Goal: Contribute content

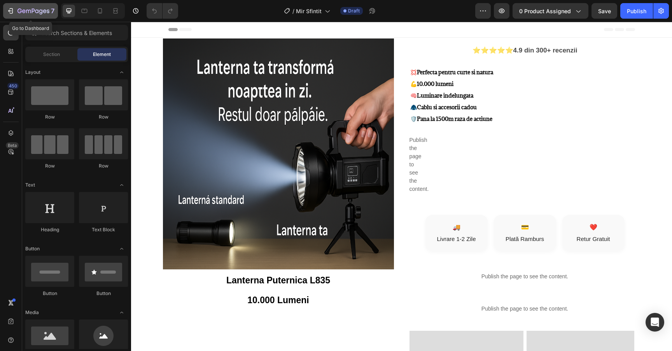
click at [14, 10] on icon "button" at bounding box center [11, 11] width 8 height 8
click at [103, 12] on icon at bounding box center [100, 11] width 8 height 8
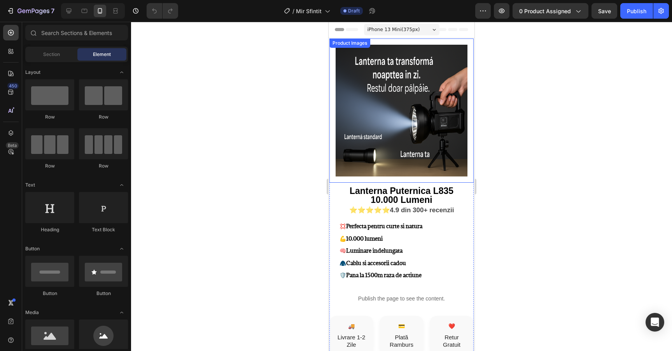
click at [377, 103] on img at bounding box center [401, 111] width 132 height 132
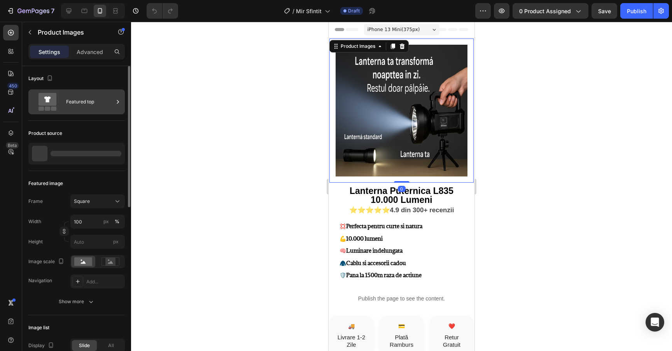
click at [86, 108] on div "Featured top" at bounding box center [89, 102] width 47 height 18
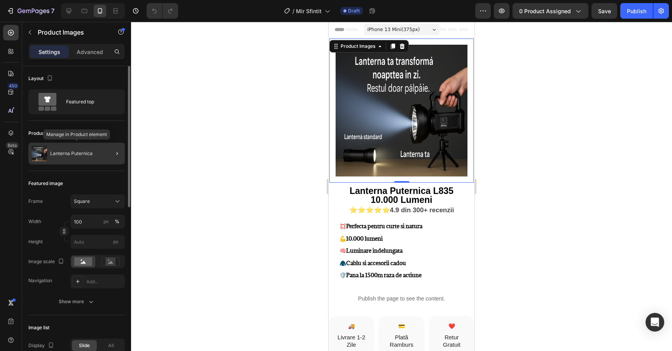
click at [86, 151] on p "Lanterna Puternica" at bounding box center [71, 153] width 42 height 5
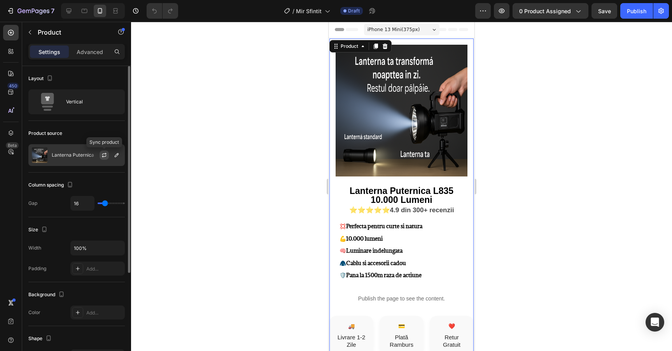
click at [106, 155] on icon "button" at bounding box center [104, 155] width 6 height 6
click at [116, 155] on icon "button" at bounding box center [116, 155] width 6 height 6
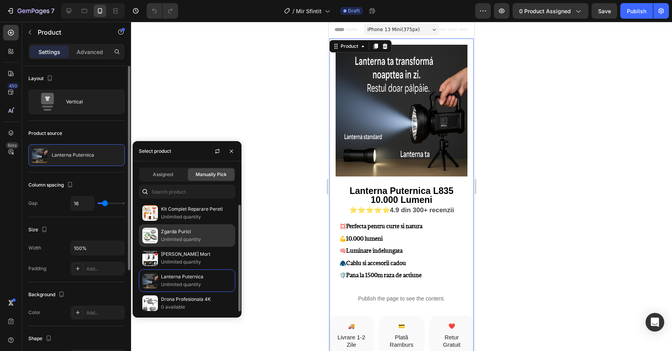
scroll to position [3, 0]
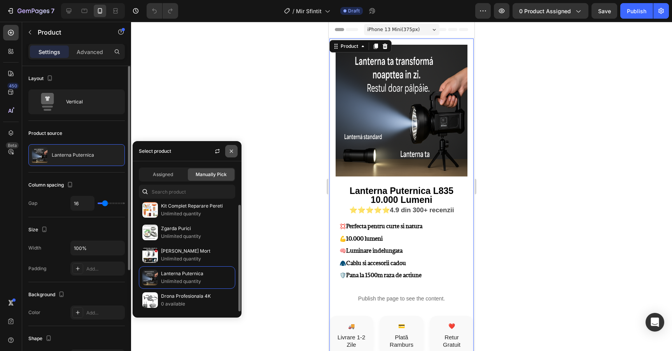
click at [232, 148] on icon "button" at bounding box center [231, 151] width 6 height 6
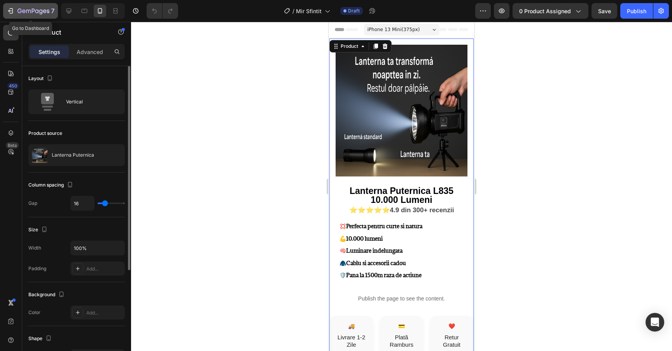
click at [10, 13] on icon "button" at bounding box center [11, 10] width 3 height 5
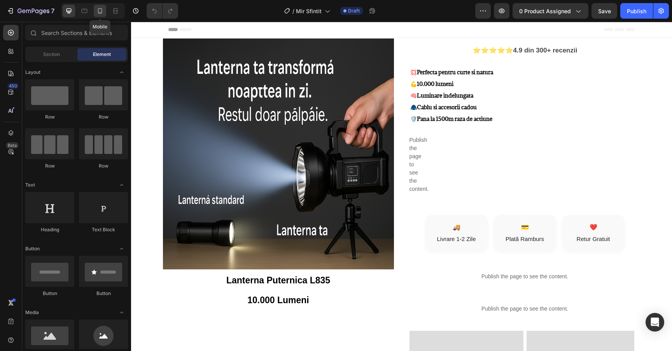
click at [102, 14] on icon at bounding box center [100, 11] width 8 height 8
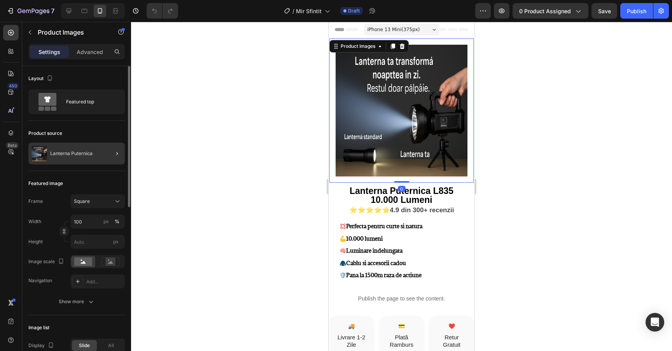
click at [105, 153] on div at bounding box center [114, 154] width 22 height 22
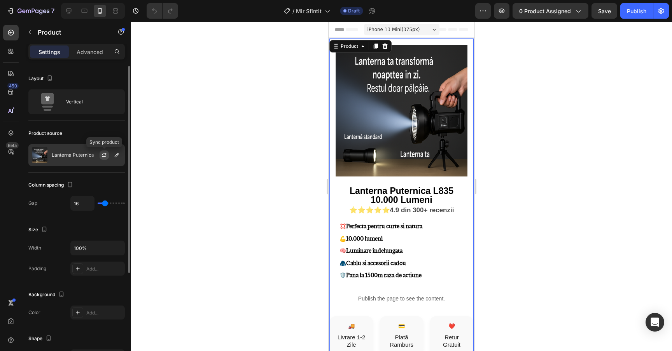
click at [106, 157] on icon "button" at bounding box center [104, 155] width 6 height 6
click at [118, 157] on icon "button" at bounding box center [116, 155] width 6 height 6
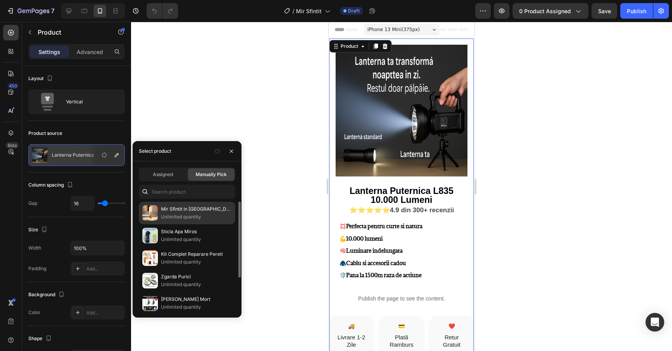
click at [181, 209] on p "Mir Sfintit in [GEOGRAPHIC_DATA]" at bounding box center [196, 209] width 71 height 8
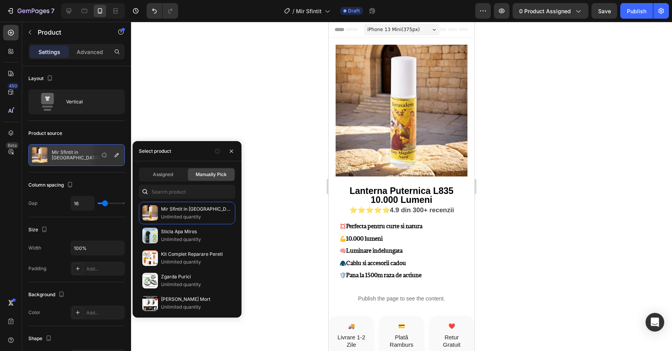
click at [251, 101] on div at bounding box center [401, 186] width 541 height 329
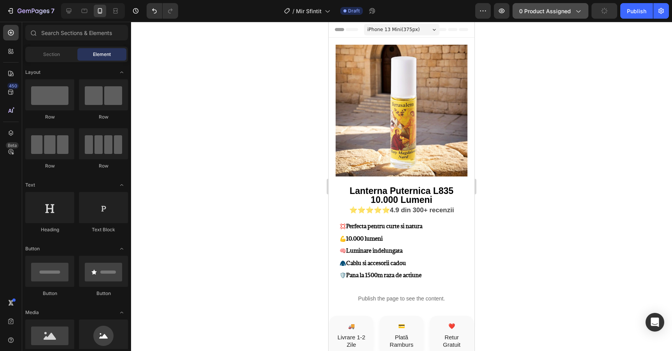
click at [529, 9] on span "0 product assigned" at bounding box center [545, 11] width 52 height 8
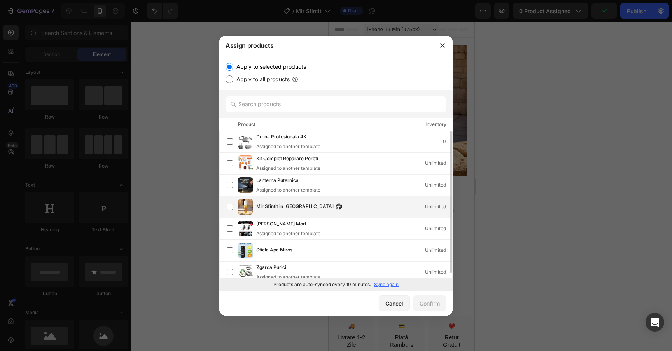
click at [296, 210] on span "Mir Sfintit in [GEOGRAPHIC_DATA]" at bounding box center [294, 206] width 77 height 9
click at [431, 298] on button "Confirm" at bounding box center [429, 303] width 33 height 16
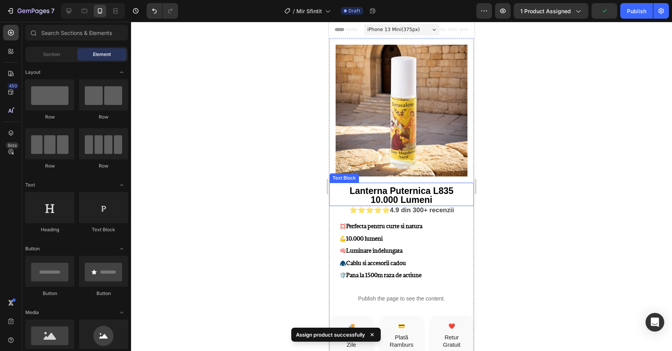
click at [404, 199] on strong "10.000 Lumeni" at bounding box center [401, 200] width 62 height 10
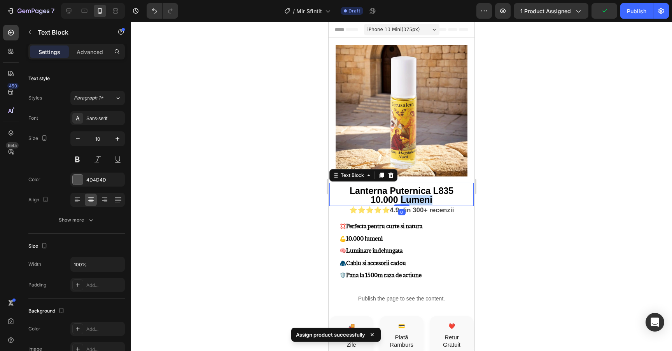
click at [404, 199] on strong "10.000 Lumeni" at bounding box center [401, 200] width 62 height 10
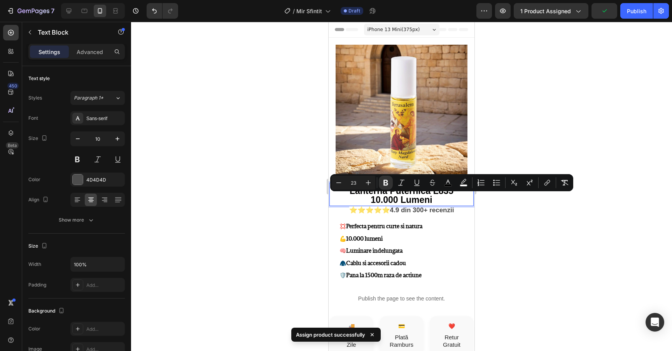
click at [434, 194] on strong "Lanterna Puternica L835" at bounding box center [401, 191] width 104 height 10
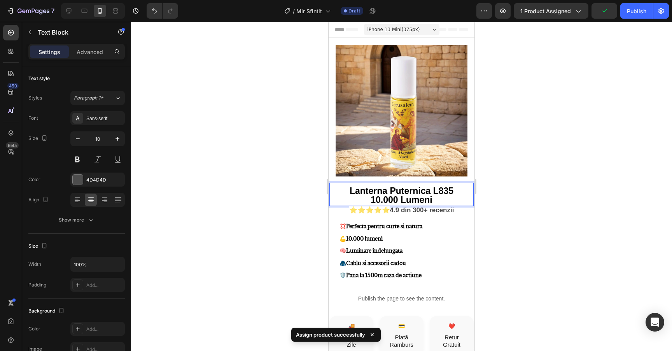
click at [443, 195] on strong "Lanterna Puternica L835" at bounding box center [401, 191] width 104 height 10
click at [441, 200] on p "10.000 Lumeni" at bounding box center [401, 200] width 143 height 9
drag, startPoint x: 449, startPoint y: 198, endPoint x: 340, endPoint y: 187, distance: 109.4
click at [340, 187] on div "Lanterna Puternica L835 10.000 Lumeni" at bounding box center [401, 196] width 144 height 19
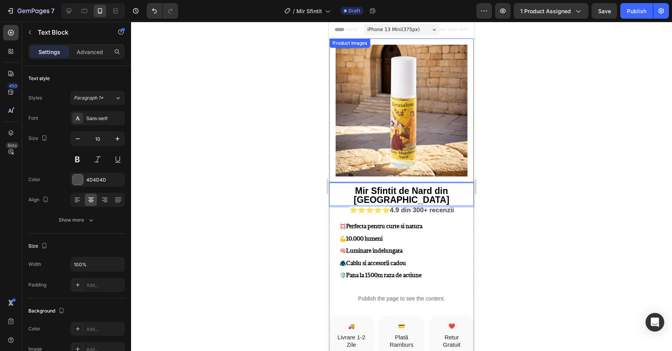
click at [404, 146] on img at bounding box center [401, 111] width 132 height 132
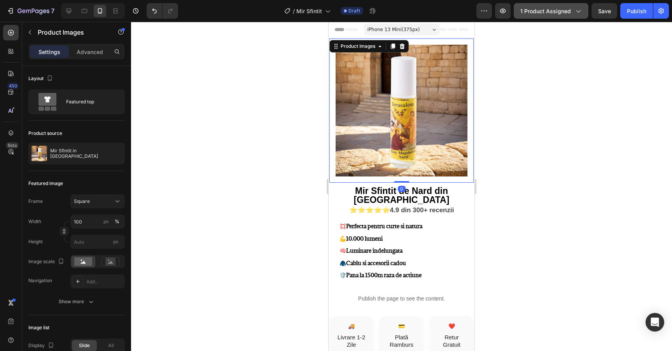
click at [564, 10] on span "1 product assigned" at bounding box center [545, 11] width 51 height 8
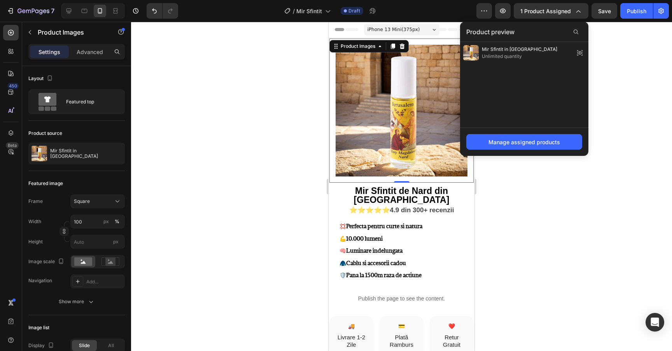
click at [184, 158] on div at bounding box center [401, 186] width 541 height 329
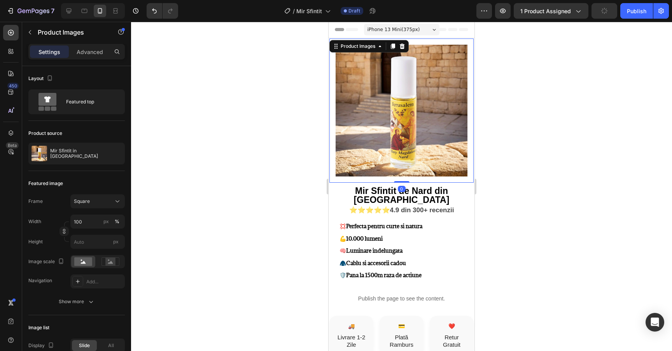
click at [427, 110] on img at bounding box center [401, 111] width 132 height 132
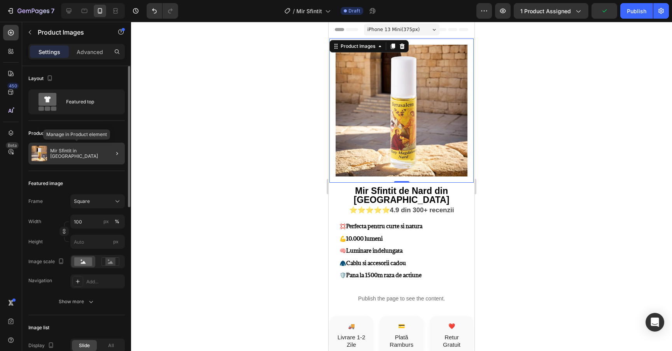
click at [101, 155] on div "Mir Sfintit in [GEOGRAPHIC_DATA]" at bounding box center [76, 154] width 96 height 22
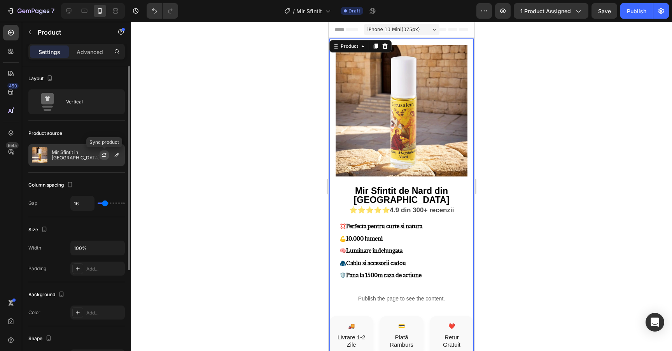
click at [105, 155] on icon "button" at bounding box center [104, 155] width 6 height 6
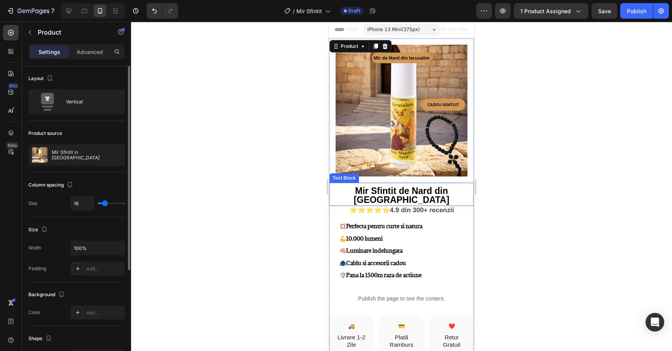
click at [447, 190] on strong "Mir Sfintit de Nard din [GEOGRAPHIC_DATA]" at bounding box center [402, 195] width 96 height 19
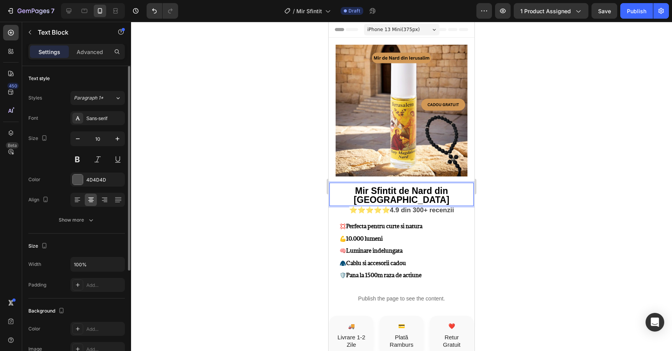
click at [471, 190] on p "Mir Sfintit de Nard din [GEOGRAPHIC_DATA]" at bounding box center [401, 196] width 143 height 18
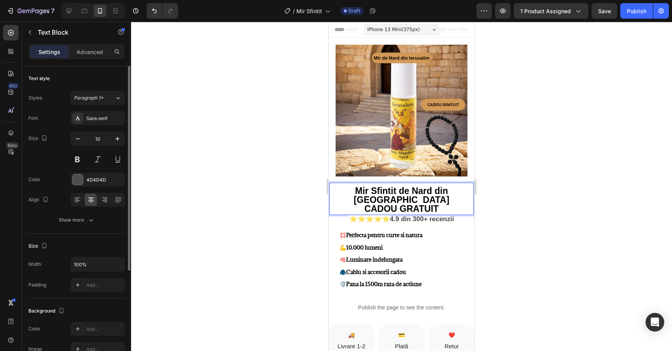
click at [397, 204] on strong "CADOU GRATUIT" at bounding box center [401, 209] width 74 height 10
click at [462, 204] on strong "CADOU METANIER GRATUIT" at bounding box center [401, 209] width 123 height 10
click at [461, 204] on strong "CADOU METANIER GRATUIT" at bounding box center [401, 209] width 123 height 10
drag, startPoint x: 466, startPoint y: 200, endPoint x: 339, endPoint y: 197, distance: 126.7
click at [339, 205] on p "CADOU METANIER GRATUIT" at bounding box center [401, 209] width 143 height 9
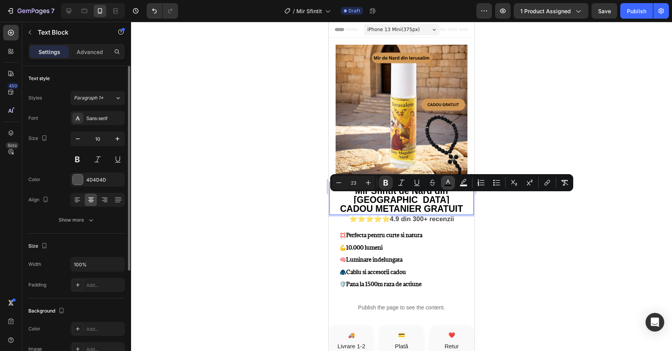
click at [450, 180] on icon "Editor contextual toolbar" at bounding box center [448, 183] width 8 height 8
type input "000000"
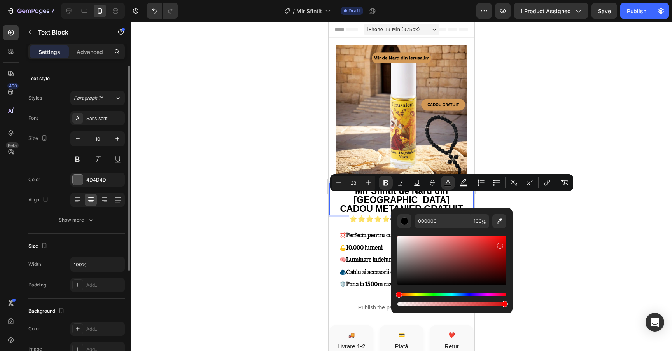
drag, startPoint x: 496, startPoint y: 251, endPoint x: 499, endPoint y: 244, distance: 8.1
click at [499, 244] on div "Editor contextual toolbar" at bounding box center [451, 260] width 109 height 49
type input "D30E0E"
drag, startPoint x: 578, startPoint y: 239, endPoint x: 570, endPoint y: 240, distance: 7.9
click at [578, 239] on div at bounding box center [401, 186] width 541 height 329
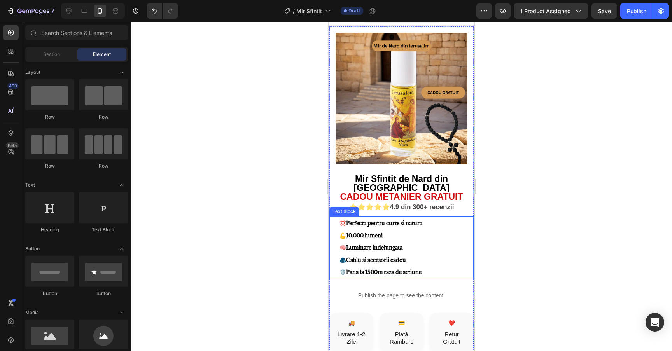
scroll to position [27, 0]
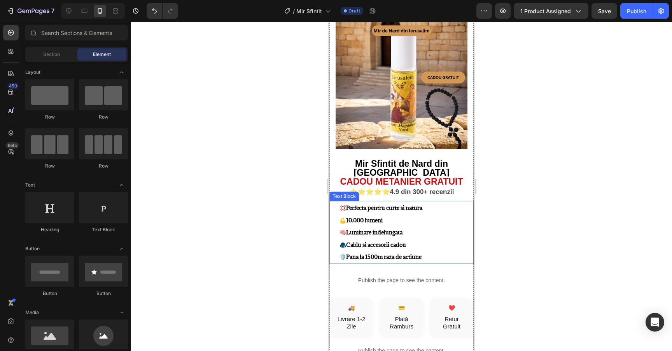
click at [414, 204] on strong "Perfecta pentru curte si natura" at bounding box center [384, 207] width 76 height 7
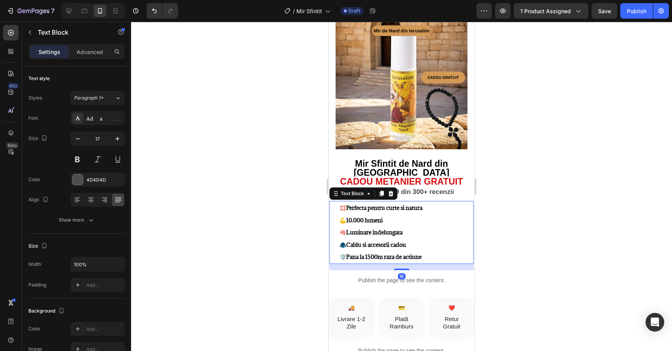
click at [438, 202] on p "💢 Perfecta pentru curte si natura 💪 10.000 lumeni 🧠 Luminare indelungata 🧥 Cabl…" at bounding box center [405, 232] width 133 height 61
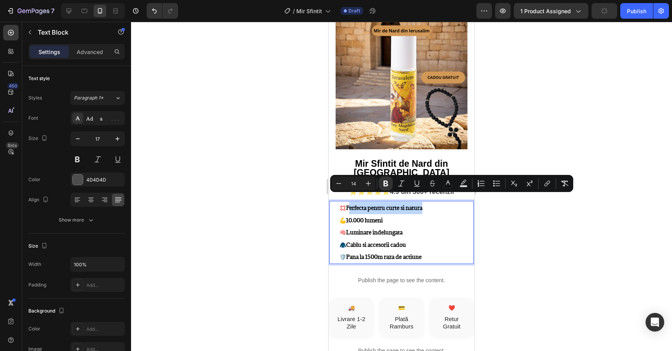
drag, startPoint x: 446, startPoint y: 198, endPoint x: 348, endPoint y: 198, distance: 97.9
click at [348, 202] on p "💢 Perfecta pentru curte si natura 💪 10.000 lumeni 🧠 Luminare indelungata 🧥 Cabl…" at bounding box center [405, 232] width 133 height 61
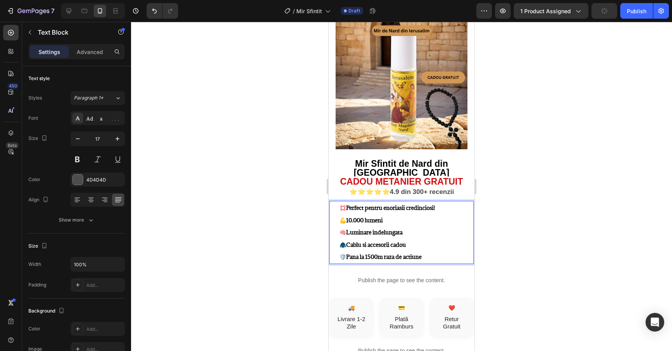
click at [389, 206] on p "💢 Perfect pentru enoriasii credinciosi! 💪 10.000 lumeni 🧠 Luminare indelungata …" at bounding box center [405, 232] width 133 height 61
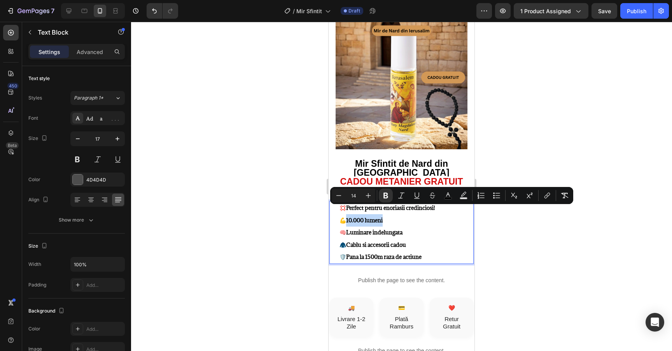
drag, startPoint x: 393, startPoint y: 207, endPoint x: 347, endPoint y: 208, distance: 46.3
click at [347, 208] on p "💢 Perfect pentru enoriasii credinciosi! 💪 10.000 lumeni 🧠 Luminare indelungata …" at bounding box center [405, 232] width 133 height 61
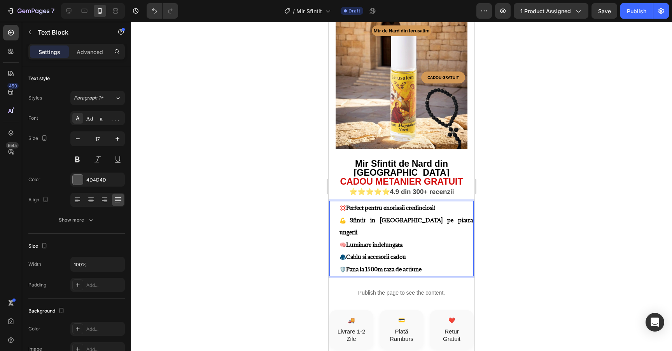
click at [398, 241] on strong "Luminare indelungata" at bounding box center [374, 244] width 56 height 7
click at [409, 222] on p "💢 Perfect pentru enoriasii credinciosi! 💪 Sfintit in [GEOGRAPHIC_DATA] pe piatr…" at bounding box center [405, 239] width 133 height 74
drag, startPoint x: 413, startPoint y: 222, endPoint x: 345, endPoint y: 223, distance: 67.2
click at [345, 223] on p "💢 Perfect pentru enoriasii credinciosi! 💪 Sfintit in [GEOGRAPHIC_DATA] pe piatr…" at bounding box center [405, 239] width 133 height 74
click at [403, 253] on strong "Cablu si accesorii cadou" at bounding box center [376, 256] width 60 height 7
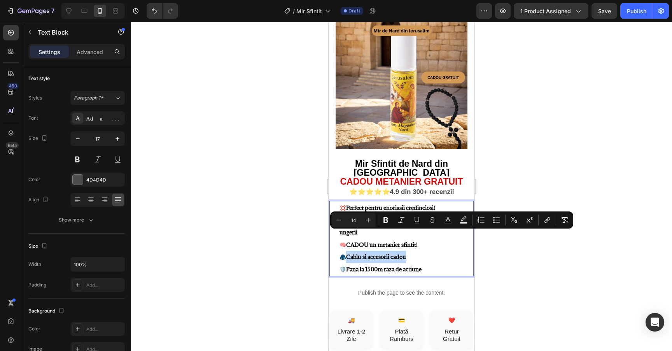
drag, startPoint x: 418, startPoint y: 235, endPoint x: 344, endPoint y: 238, distance: 73.5
click at [344, 238] on p "💢 Perfect pentru enoriasii credinciosi! 💪 Sfintit in [GEOGRAPHIC_DATA] pe piatr…" at bounding box center [405, 239] width 133 height 74
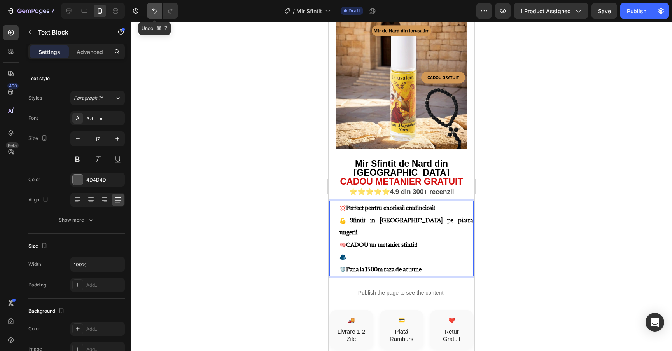
click at [152, 10] on icon "Undo/Redo" at bounding box center [154, 11] width 5 height 5
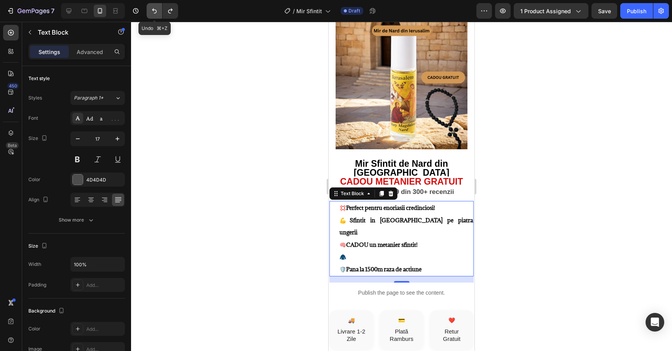
click at [153, 10] on icon "Undo/Redo" at bounding box center [154, 11] width 5 height 5
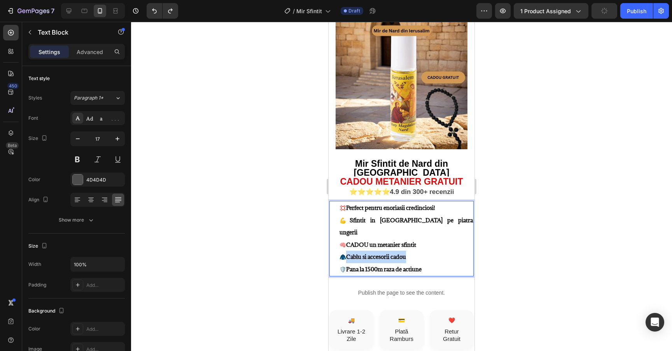
drag, startPoint x: 414, startPoint y: 236, endPoint x: 347, endPoint y: 236, distance: 66.5
click at [444, 246] on p "💢 Perfect pentru enoriasii credinciosi! 💪 Sfintit in [GEOGRAPHIC_DATA] pe piatr…" at bounding box center [405, 239] width 133 height 74
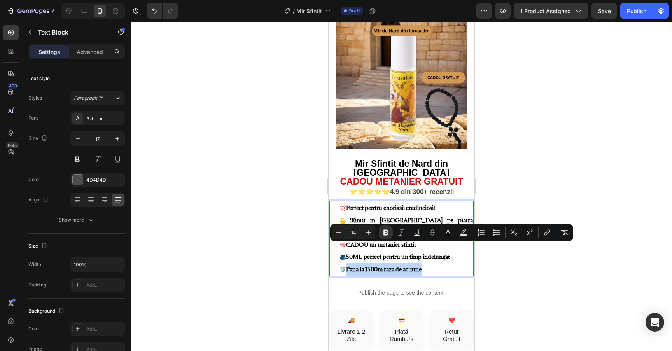
drag, startPoint x: 447, startPoint y: 247, endPoint x: 347, endPoint y: 247, distance: 100.3
click at [347, 247] on p "💢 Perfect pentru enoriasii credinciosi! 💪 Sfintit in [GEOGRAPHIC_DATA] pe piatr…" at bounding box center [405, 239] width 133 height 74
click at [530, 166] on div at bounding box center [401, 186] width 541 height 329
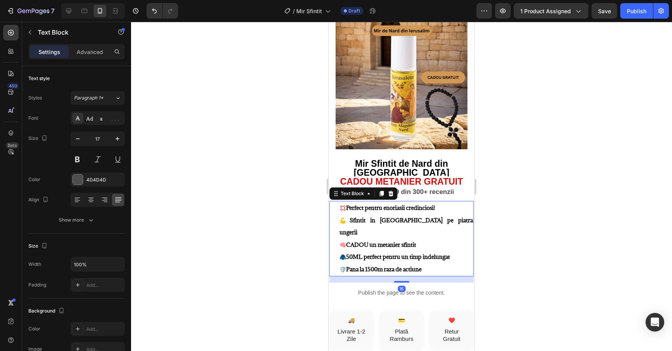
click at [429, 248] on p "💢 Perfect pentru enoriasii credinciosi! 💪 Sfintit in [GEOGRAPHIC_DATA] pe piatr…" at bounding box center [405, 239] width 133 height 74
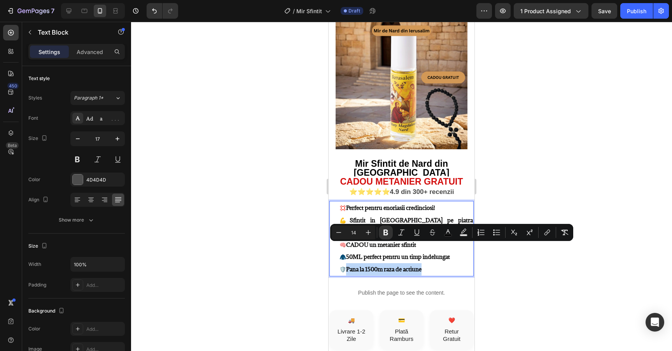
drag, startPoint x: 443, startPoint y: 247, endPoint x: 347, endPoint y: 248, distance: 96.0
click at [347, 248] on p "💢 Perfect pentru enoriasii credinciosi! 💪 Sfintit in [GEOGRAPHIC_DATA] pe piatr…" at bounding box center [405, 239] width 133 height 74
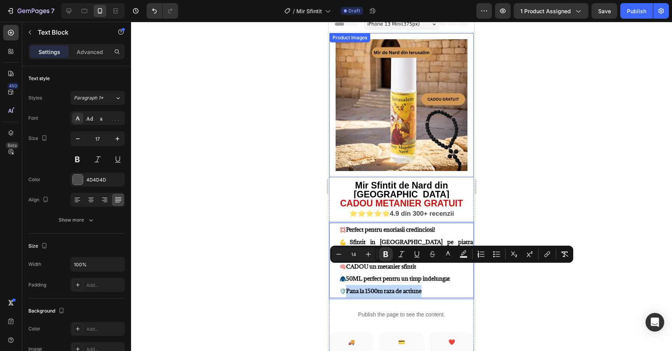
scroll to position [0, 0]
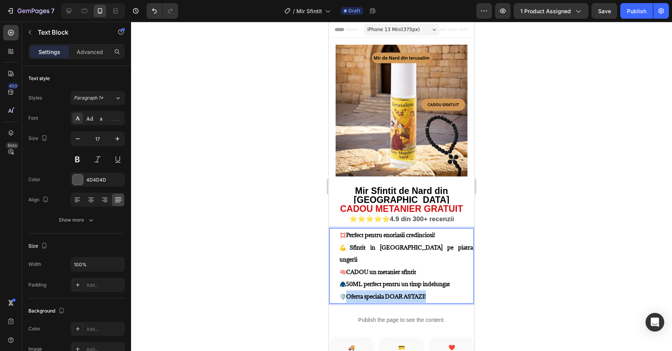
drag, startPoint x: 437, startPoint y: 275, endPoint x: 345, endPoint y: 276, distance: 91.3
click at [345, 276] on p "💢 Perfect pentru enoriasii credinciosi! 💪 Sfintit in [GEOGRAPHIC_DATA] pe piatr…" at bounding box center [405, 266] width 133 height 74
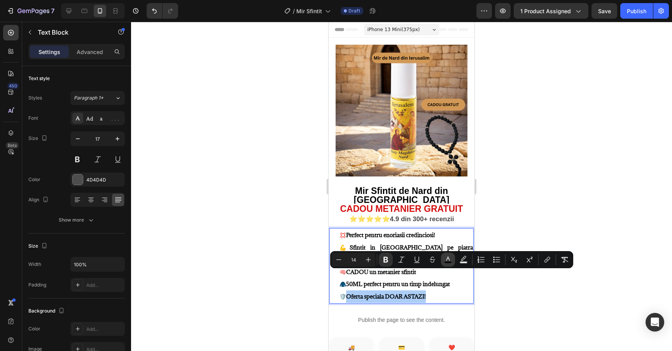
click at [449, 258] on icon "Editor contextual toolbar" at bounding box center [448, 260] width 8 height 8
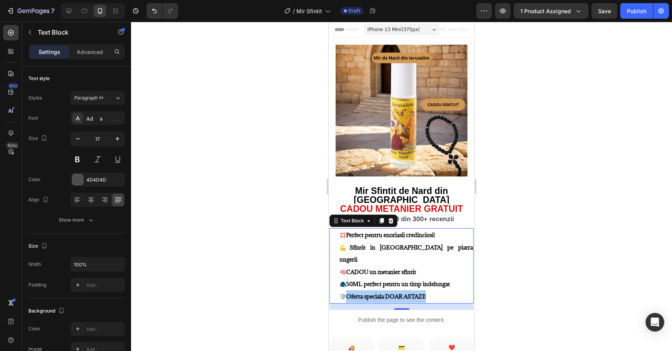
drag, startPoint x: 511, startPoint y: 169, endPoint x: 504, endPoint y: 171, distance: 6.8
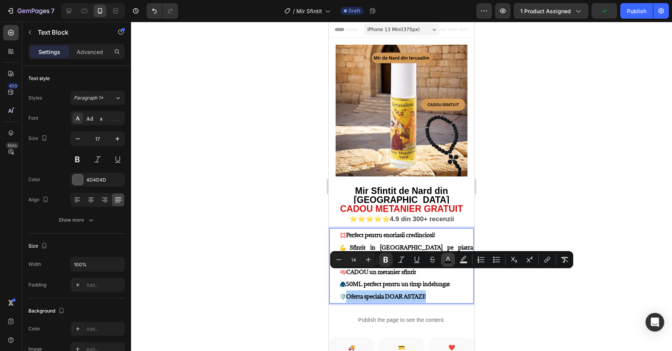
drag, startPoint x: 445, startPoint y: 258, endPoint x: 123, endPoint y: 228, distance: 323.6
click at [445, 258] on icon "Editor contextual toolbar" at bounding box center [448, 260] width 8 height 8
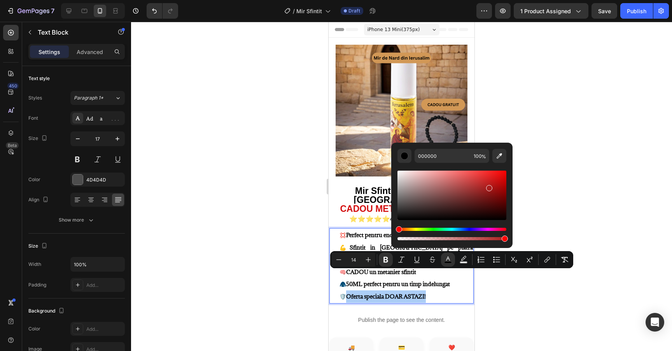
drag, startPoint x: 488, startPoint y: 187, endPoint x: 495, endPoint y: 179, distance: 10.2
click at [495, 179] on div "Editor contextual toolbar" at bounding box center [451, 195] width 109 height 49
type input "D11414"
drag, startPoint x: 59, startPoint y: 257, endPoint x: 583, endPoint y: 182, distance: 528.8
click at [583, 182] on div at bounding box center [401, 186] width 541 height 329
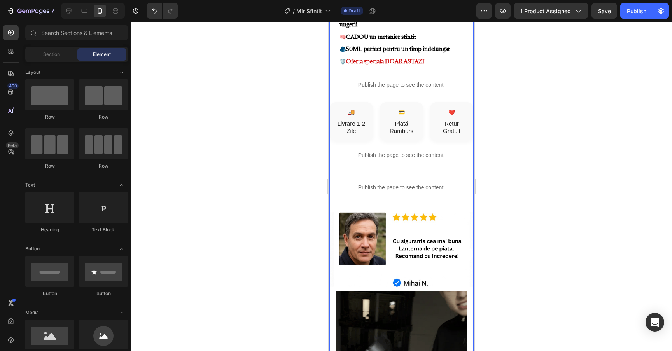
scroll to position [237, 0]
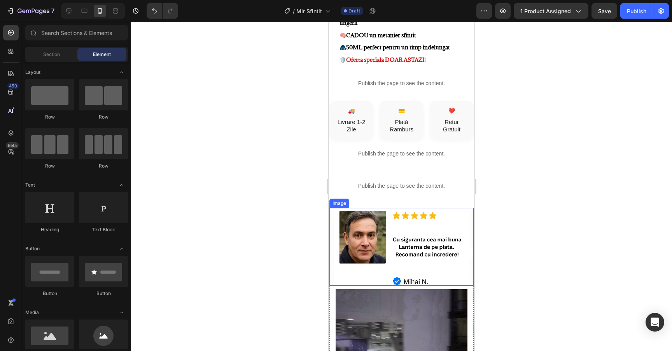
click at [405, 214] on img at bounding box center [401, 247] width 144 height 78
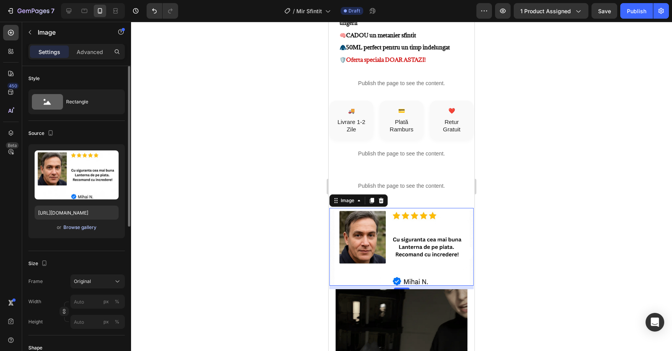
click at [71, 227] on div "Browse gallery" at bounding box center [79, 227] width 33 height 7
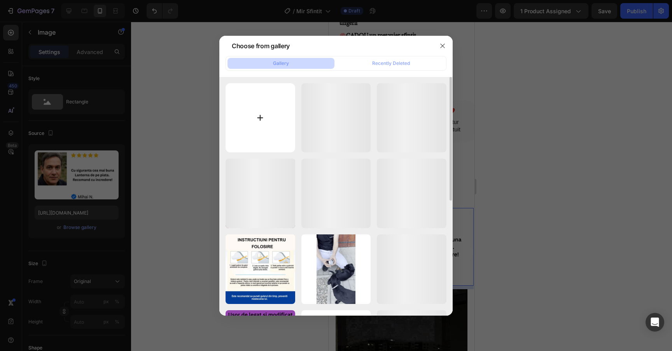
click at [238, 118] on input "file" at bounding box center [260, 118] width 70 height 70
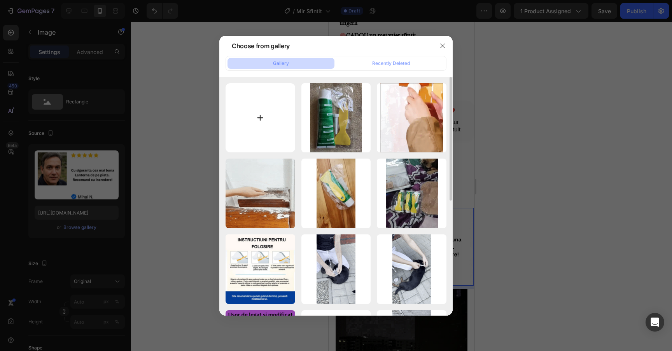
type input "C:\fakepath\Add a heading (2).png"
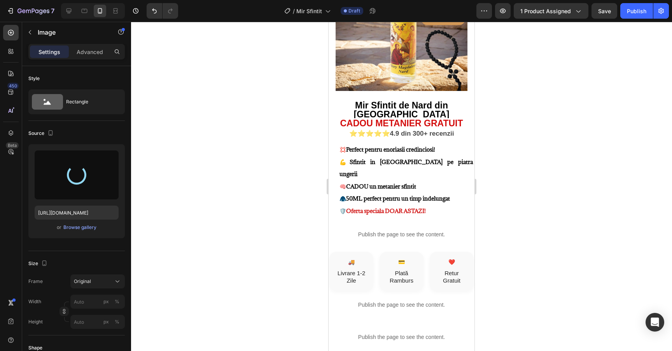
scroll to position [0, 0]
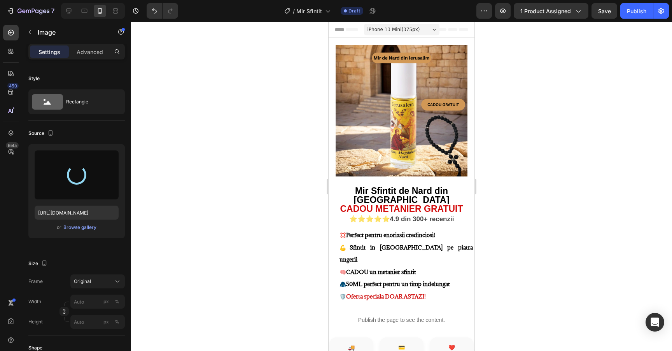
type input "[URL][DOMAIN_NAME]"
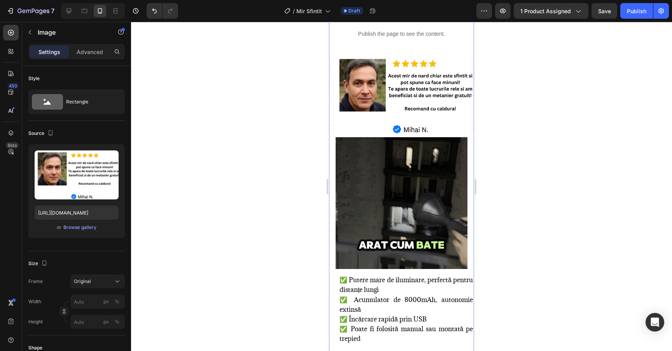
scroll to position [423, 0]
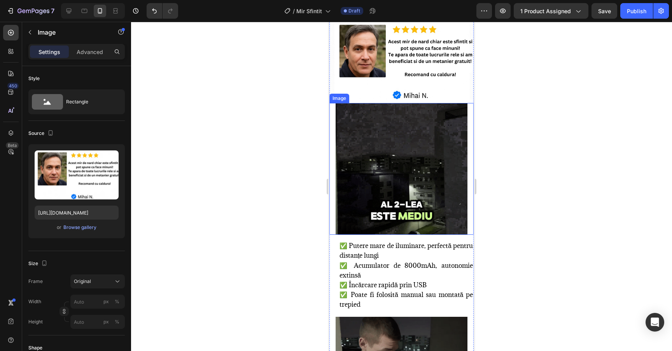
click at [393, 137] on img at bounding box center [401, 169] width 132 height 132
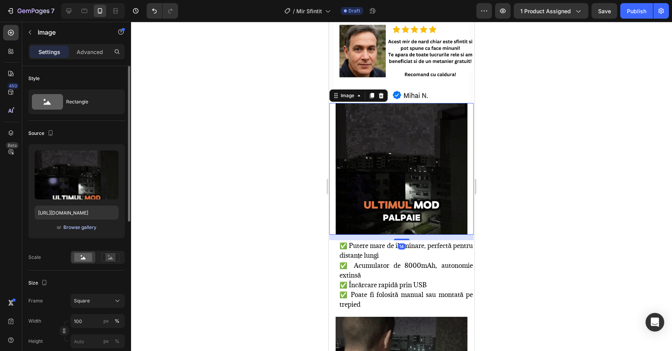
click at [86, 227] on div "Browse gallery" at bounding box center [79, 227] width 33 height 7
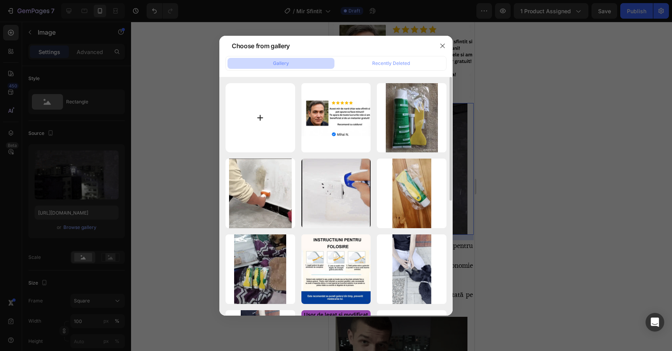
click at [240, 108] on input "file" at bounding box center [260, 118] width 70 height 70
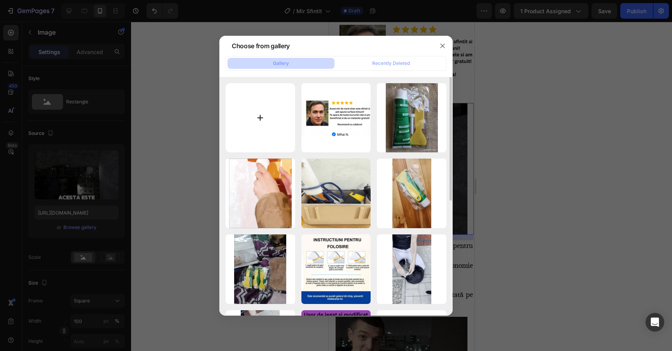
type input "C:\fakepath\ScreenRecording2025-06-29at08.32.16-ezgif.com-video-to-webp-convert…"
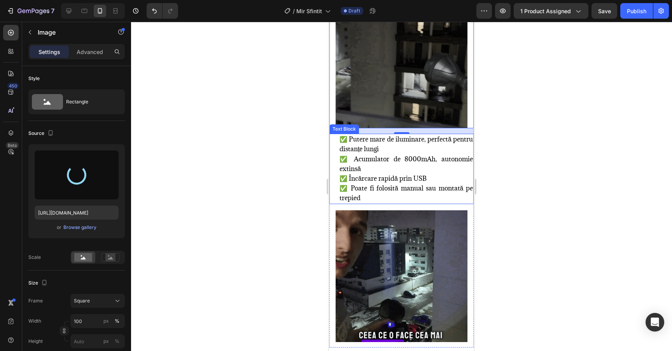
scroll to position [531, 0]
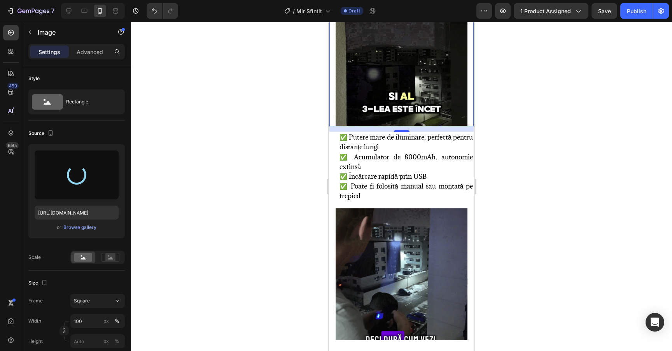
type input "[URL][DOMAIN_NAME]"
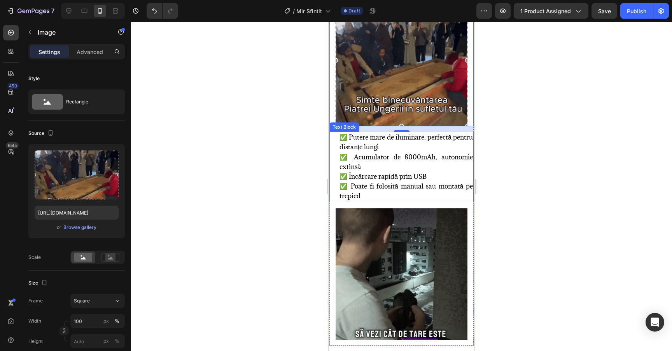
click at [384, 143] on p "✅ Putere mare de iluminare, perfectă pentru distanțe lungi ✅ Acumulator de 8000…" at bounding box center [405, 167] width 133 height 68
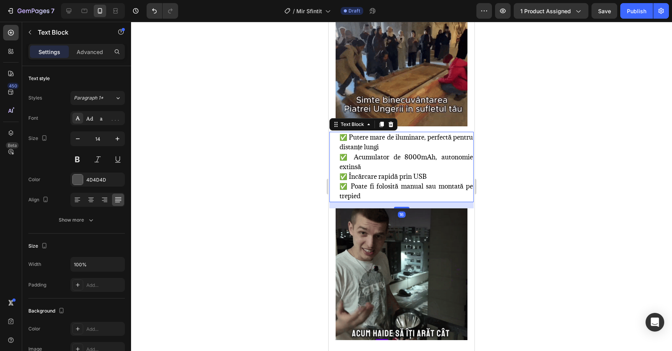
click at [363, 176] on p "✅ Putere mare de iluminare, perfectă pentru distanțe lungi ✅ Acumulator de 8000…" at bounding box center [405, 167] width 133 height 68
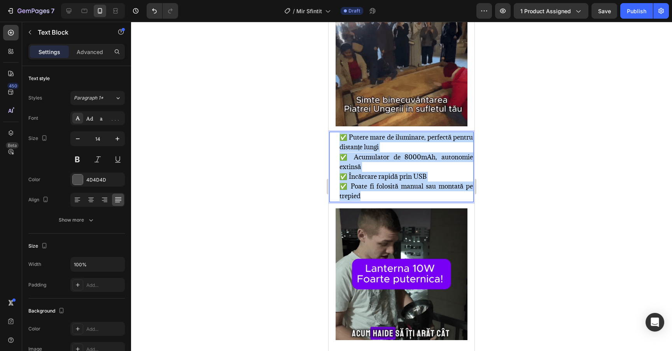
drag, startPoint x: 344, startPoint y: 129, endPoint x: 339, endPoint y: 118, distance: 11.5
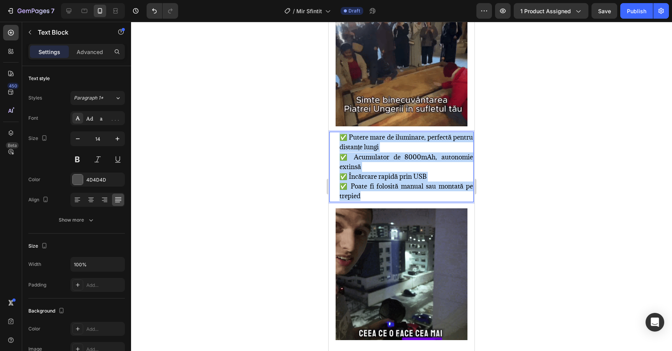
click at [339, 132] on div "✅ Putere mare de iluminare, perfectă pentru distanțe lungi ✅ Acumulator de 8000…" at bounding box center [405, 167] width 135 height 70
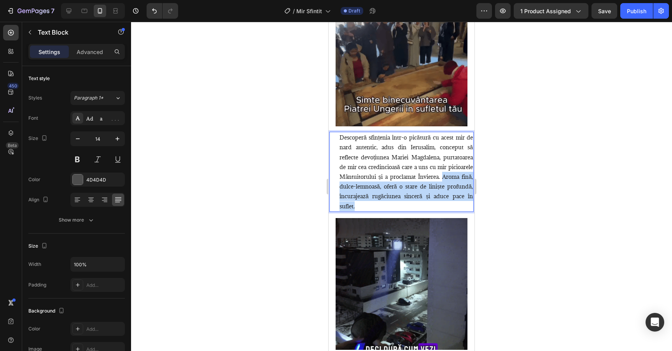
drag, startPoint x: 441, startPoint y: 156, endPoint x: 450, endPoint y: 185, distance: 30.5
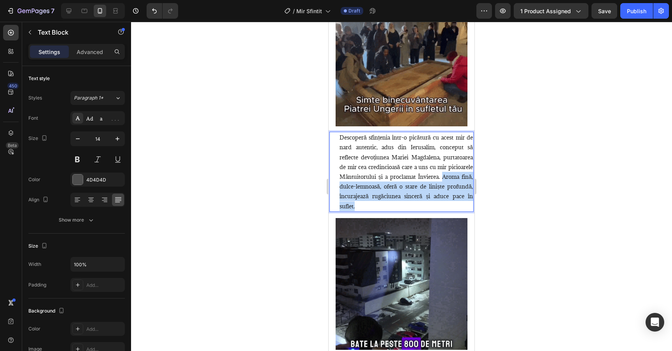
click at [450, 185] on p "Descoperă sfințenia într-o picătură cu acest mir de nard autentic, adus din Ier…" at bounding box center [405, 172] width 133 height 79
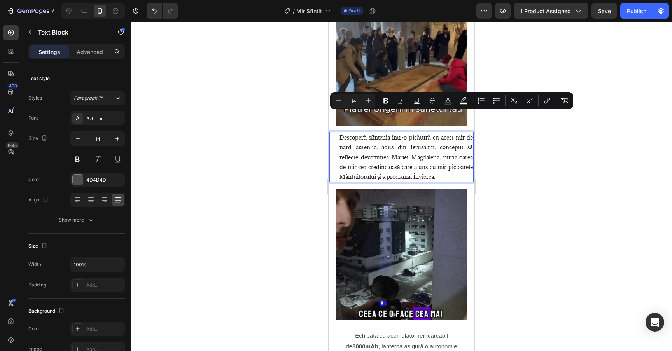
drag, startPoint x: 338, startPoint y: 115, endPoint x: 449, endPoint y: 152, distance: 116.4
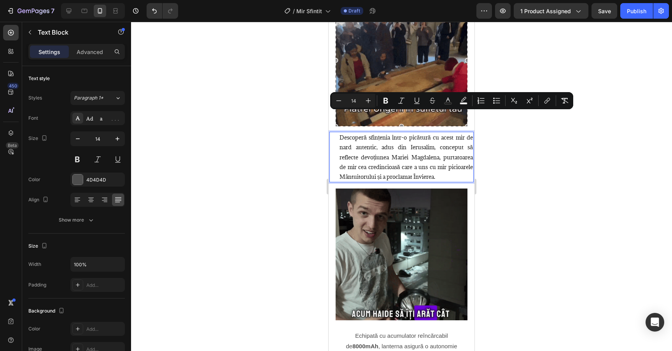
click at [449, 152] on div "Descoperă sfințenia într-o picătură cu acest mir de nard autentic, adus din Ier…" at bounding box center [405, 157] width 135 height 51
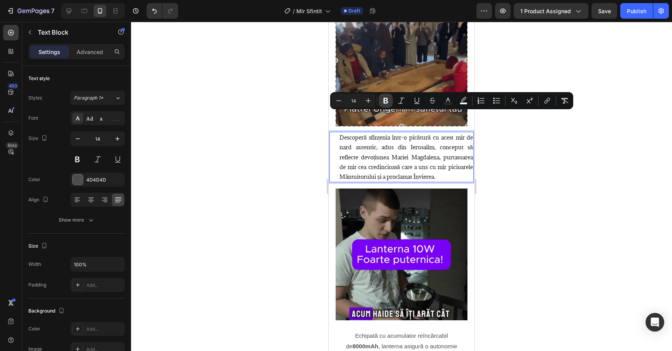
click at [384, 99] on icon "Editor contextual toolbar" at bounding box center [386, 101] width 8 height 8
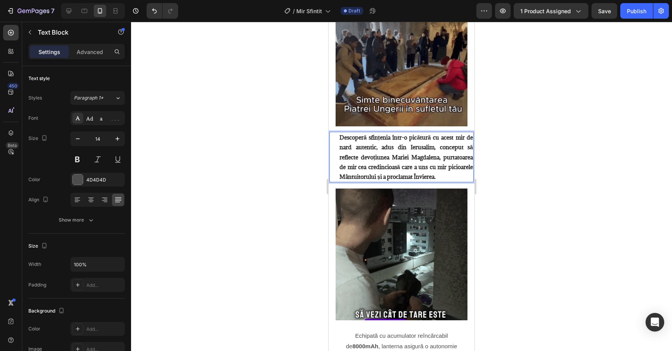
click at [523, 148] on div at bounding box center [401, 186] width 541 height 329
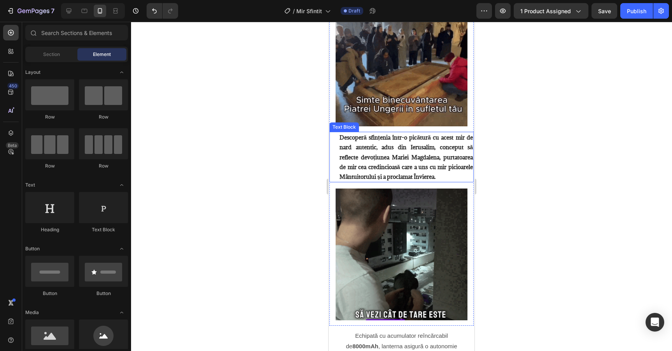
click at [440, 152] on p "Descoperă sfințenia într-o picătură cu acest mir de nard autentic, adus din Ier…" at bounding box center [405, 157] width 133 height 49
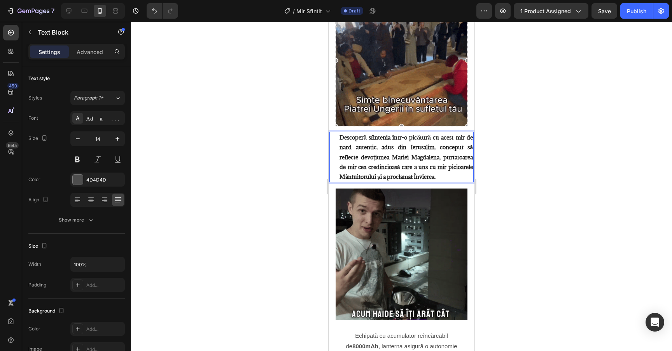
drag, startPoint x: 440, startPoint y: 155, endPoint x: 335, endPoint y: 118, distance: 110.4
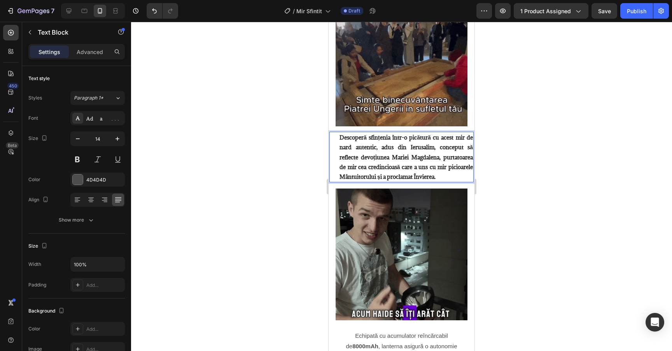
click at [335, 132] on div "Descoperă sfințenia într-o picătură cu acest mir de nard autentic, adus din Ier…" at bounding box center [401, 157] width 144 height 51
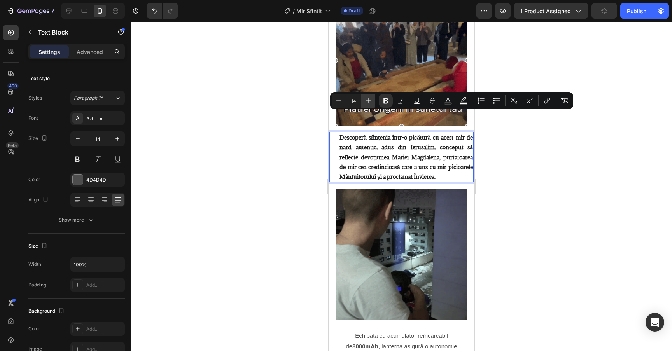
click at [364, 103] on icon "Editor contextual toolbar" at bounding box center [368, 101] width 8 height 8
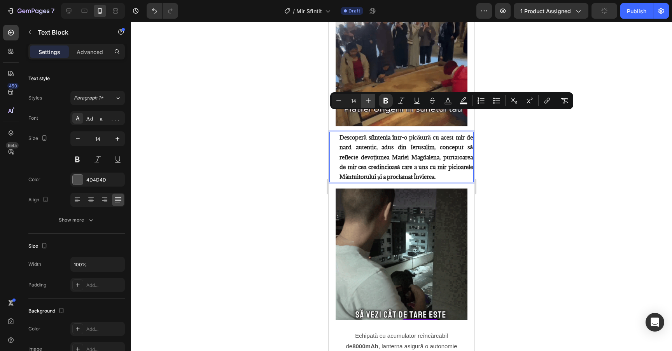
type input "15"
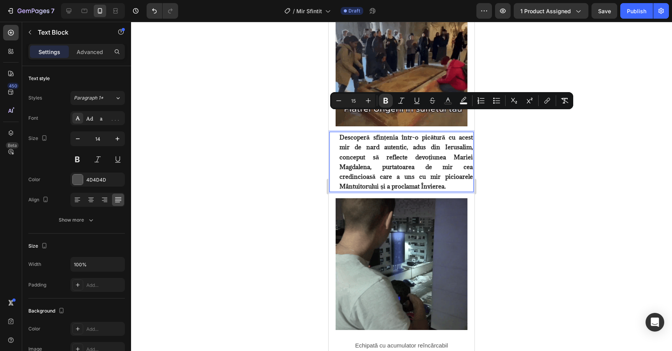
click at [526, 156] on div at bounding box center [401, 186] width 541 height 329
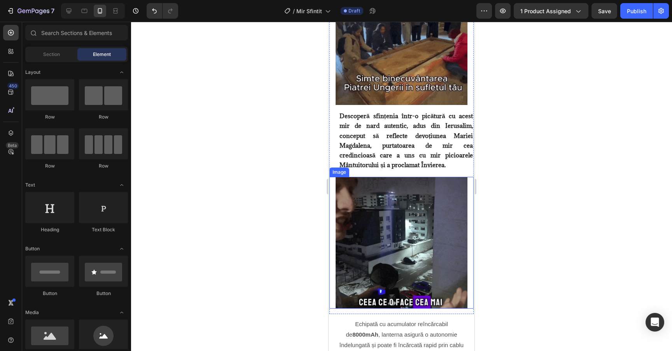
scroll to position [553, 0]
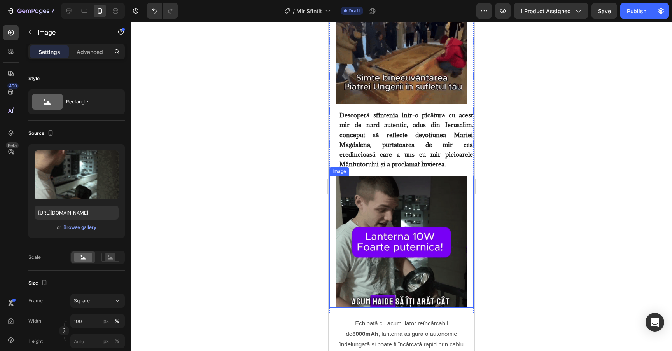
click at [382, 195] on img at bounding box center [401, 242] width 132 height 132
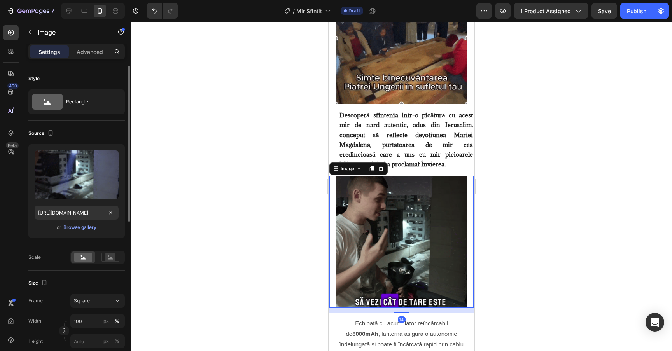
click at [83, 223] on div "or Browse gallery" at bounding box center [77, 227] width 84 height 9
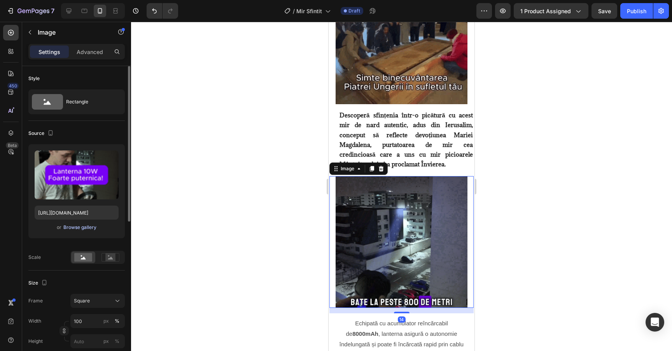
click at [83, 229] on div "Browse gallery" at bounding box center [79, 227] width 33 height 7
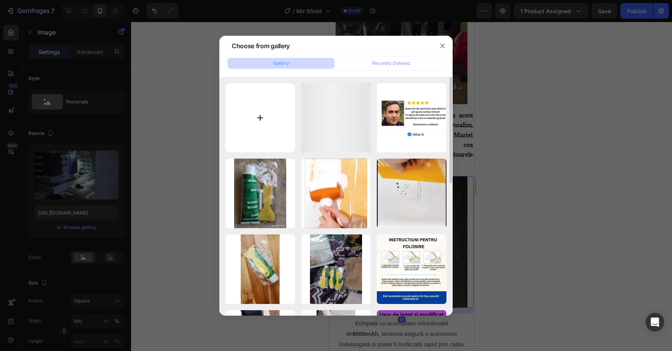
click at [265, 131] on input "file" at bounding box center [260, 118] width 70 height 70
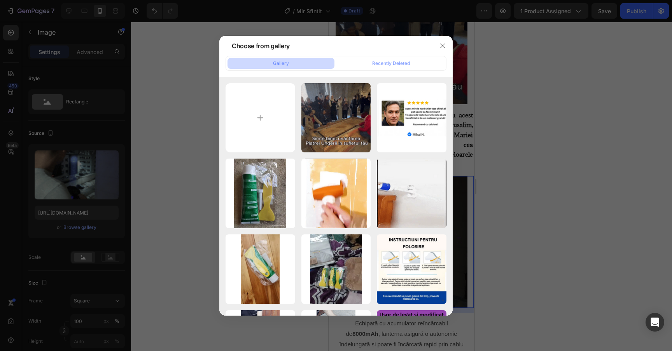
click at [565, 171] on div at bounding box center [336, 175] width 672 height 351
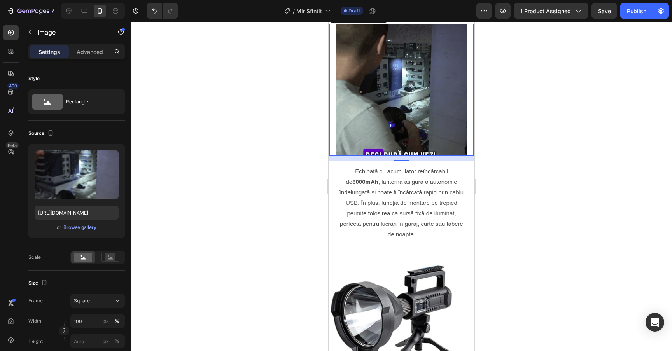
scroll to position [716, 0]
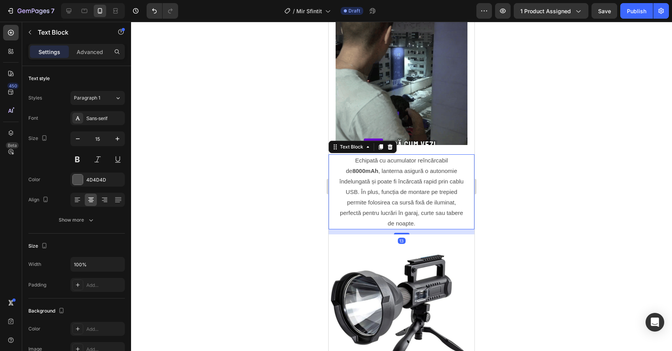
click at [403, 157] on p "Echipată cu acumulator reîncărcabil de 8000mAh , lanterna asigură o autonomie î…" at bounding box center [401, 191] width 126 height 73
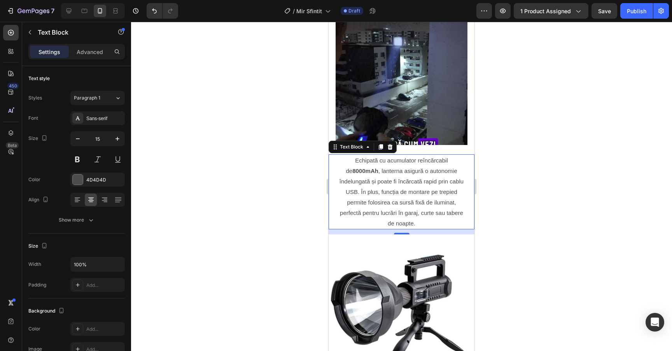
click at [419, 199] on p "Echipată cu acumulator reîncărcabil de 8000mAh , lanterna asigură o autonomie î…" at bounding box center [401, 191] width 126 height 73
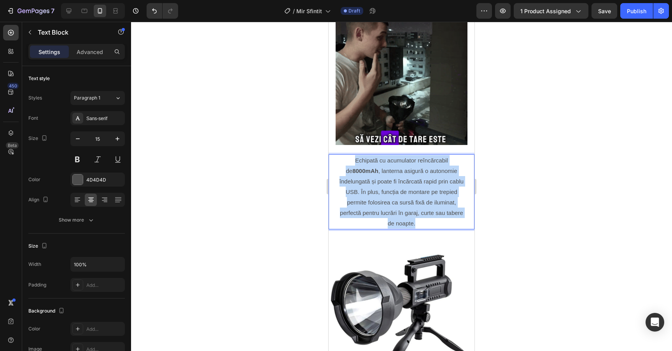
drag, startPoint x: 422, startPoint y: 199, endPoint x: 350, endPoint y: 142, distance: 92.7
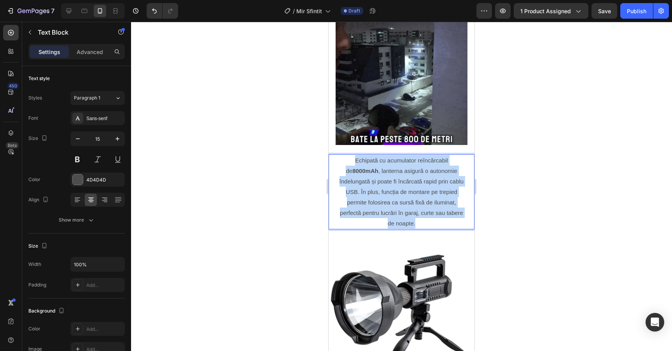
click at [350, 155] on p "Echipată cu acumulator reîncărcabil de 8000mAh , lanterna asigură o autonomie î…" at bounding box center [401, 191] width 126 height 73
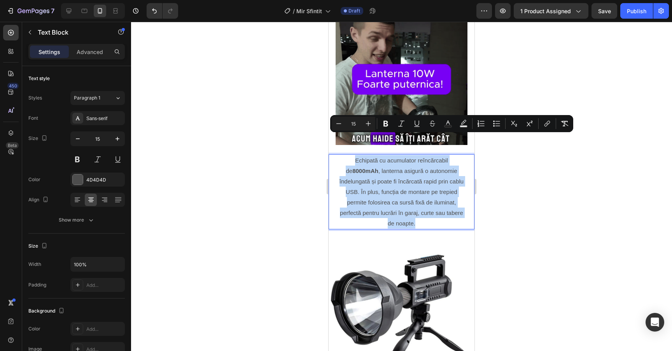
type input "14"
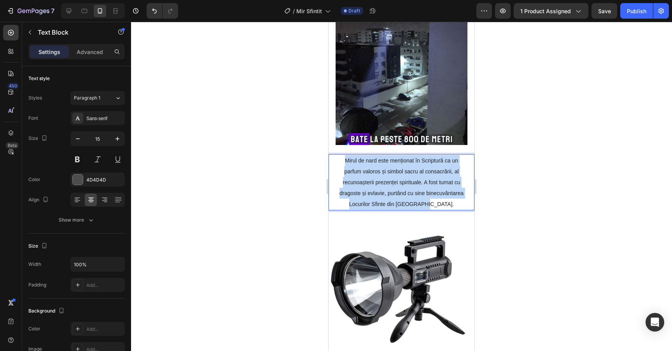
drag, startPoint x: 447, startPoint y: 182, endPoint x: 344, endPoint y: 138, distance: 112.1
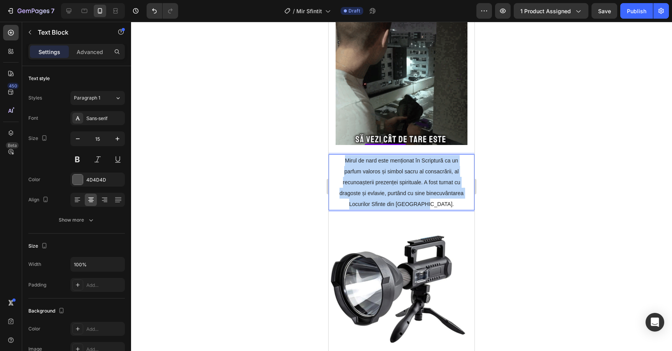
click at [344, 155] on p "Mirul de nard este menționat în Scriptură ca un parfum valoros și simbol sacru …" at bounding box center [401, 182] width 126 height 54
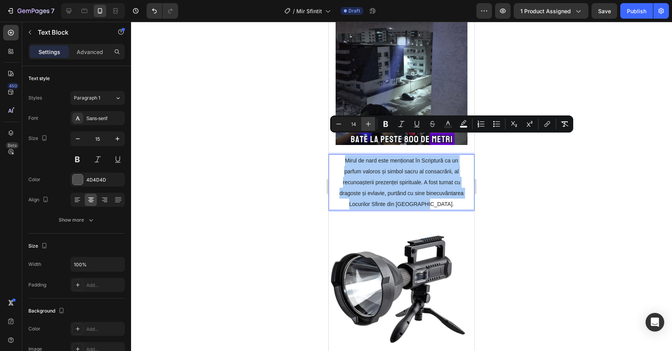
click at [371, 128] on button "Plus" at bounding box center [368, 124] width 14 height 14
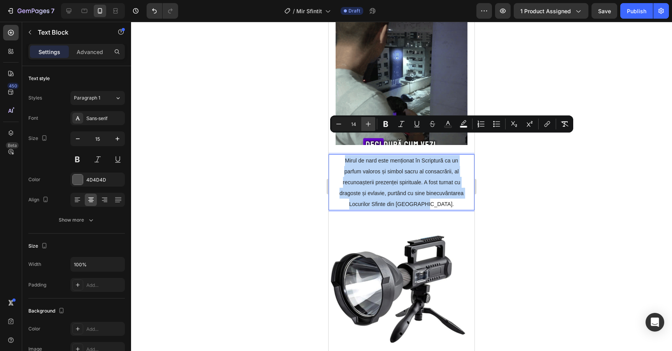
type input "15"
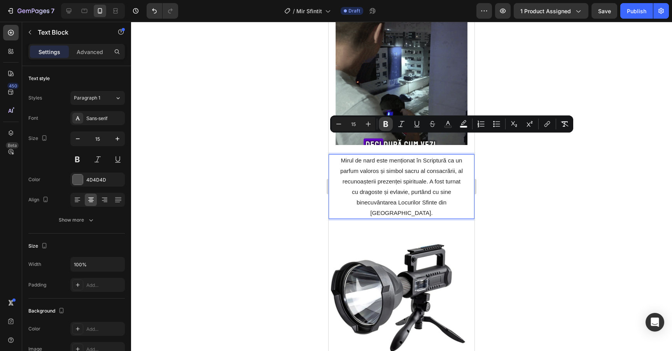
click at [388, 127] on icon "Editor contextual toolbar" at bounding box center [386, 124] width 8 height 8
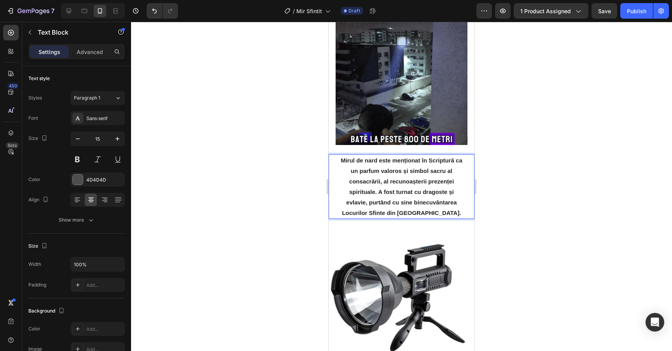
click at [513, 174] on div at bounding box center [401, 186] width 541 height 329
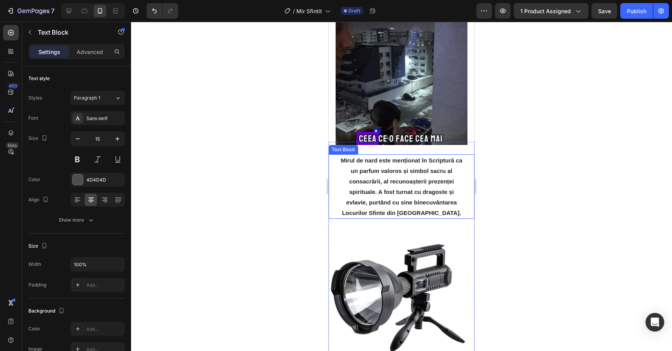
click at [376, 170] on strong "Mirul de nard este menționat în Scriptură ca un parfum valoros și simbol sacru …" at bounding box center [401, 186] width 122 height 59
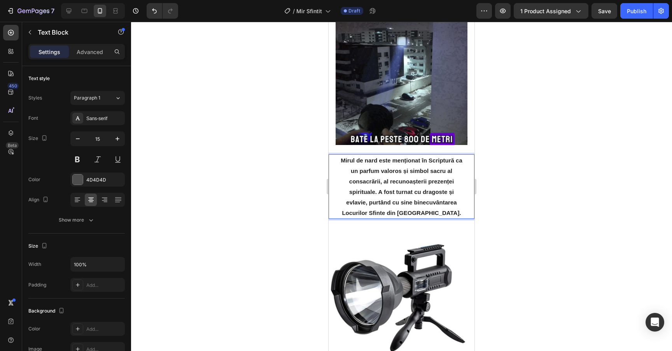
click at [379, 170] on strong "Mirul de nard este menționat în Scriptură ca un parfum valoros și simbol sacru …" at bounding box center [401, 186] width 122 height 59
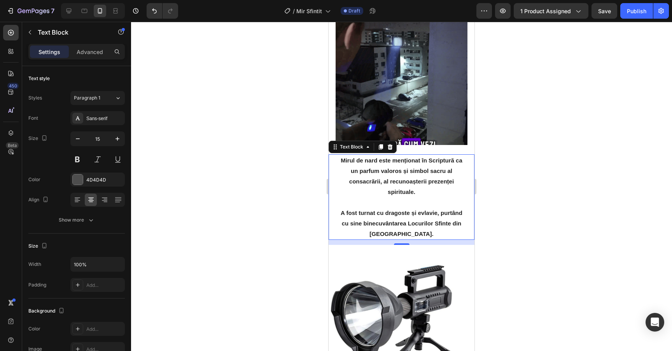
click at [539, 157] on div at bounding box center [401, 186] width 541 height 329
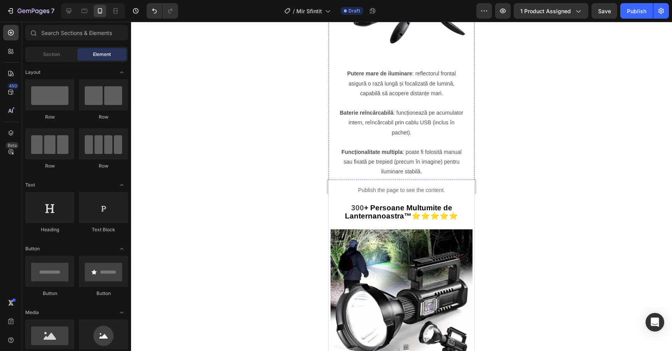
scroll to position [1024, 0]
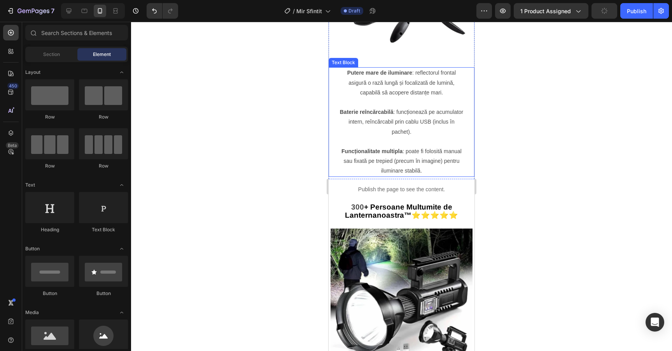
click at [380, 92] on p "Putere mare de iluminare : reflectorul frontal asigură o rază lungă și focaliza…" at bounding box center [401, 83] width 126 height 30
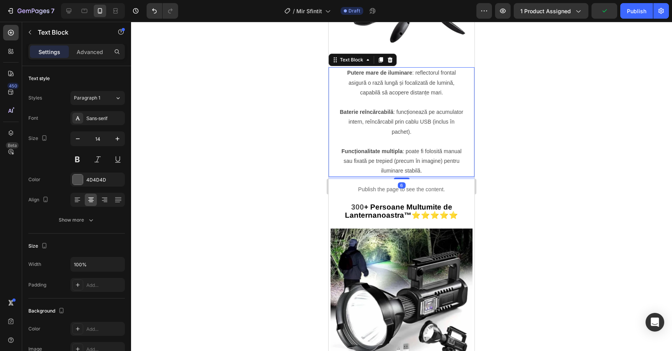
click at [433, 161] on p "Funcționalitate multipla : poate fi folosită manual sau fixată pe trepied (prec…" at bounding box center [401, 162] width 126 height 30
click at [433, 168] on p "Funcționalitate multipla : poate fi folosită manual sau fixată pe trepied (prec…" at bounding box center [401, 162] width 126 height 30
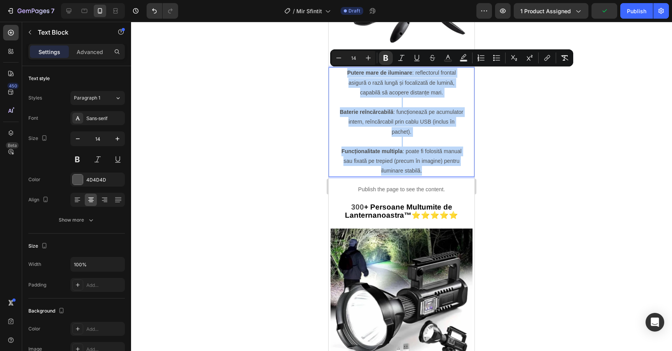
drag, startPoint x: 435, startPoint y: 168, endPoint x: 346, endPoint y: 67, distance: 134.4
click at [346, 67] on div "Putere mare de iluminare : reflectorul frontal asigură o rază lungă și focaliza…" at bounding box center [401, 121] width 127 height 109
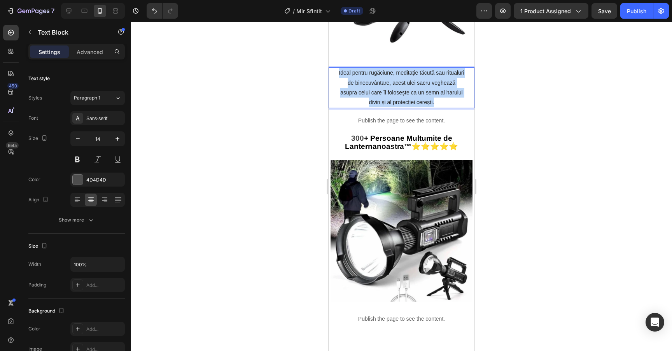
drag, startPoint x: 443, startPoint y: 102, endPoint x: 339, endPoint y: 73, distance: 108.4
click at [339, 73] on p "Ideal pentru rugăciune, meditație tăcută sau ritualuri de binecuvântare, acest …" at bounding box center [401, 87] width 126 height 39
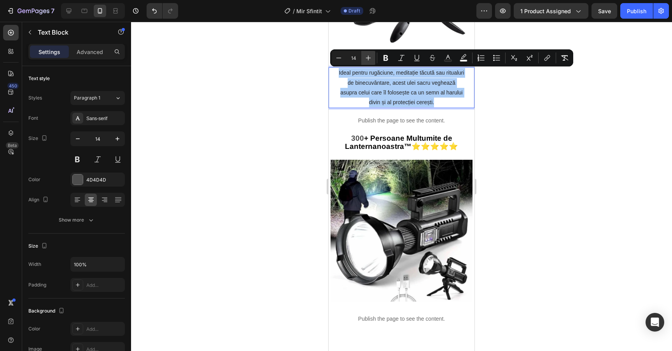
click at [372, 59] on icon "Editor contextual toolbar" at bounding box center [368, 58] width 8 height 8
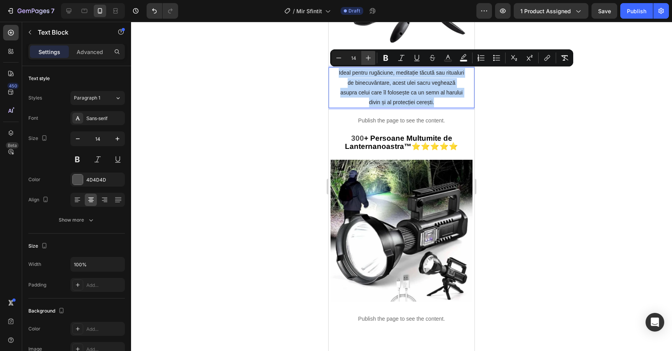
type input "15"
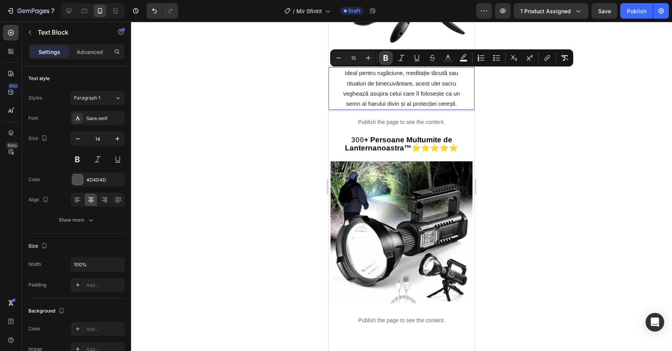
click at [384, 59] on icon "Editor contextual toolbar" at bounding box center [386, 58] width 8 height 8
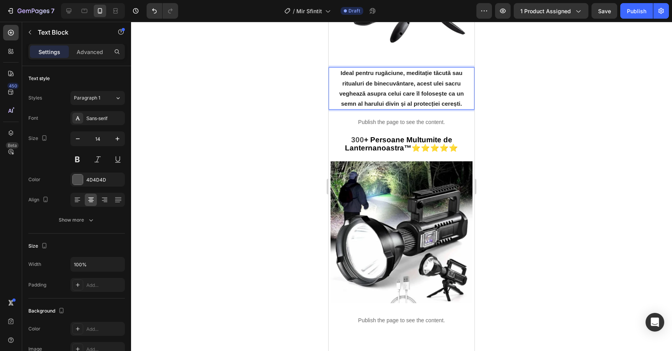
click at [546, 123] on div at bounding box center [401, 186] width 541 height 329
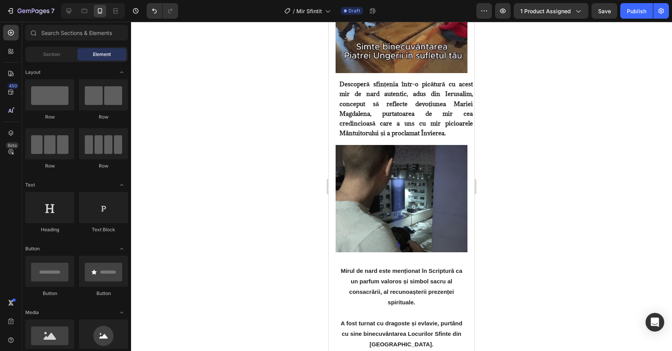
scroll to position [578, 0]
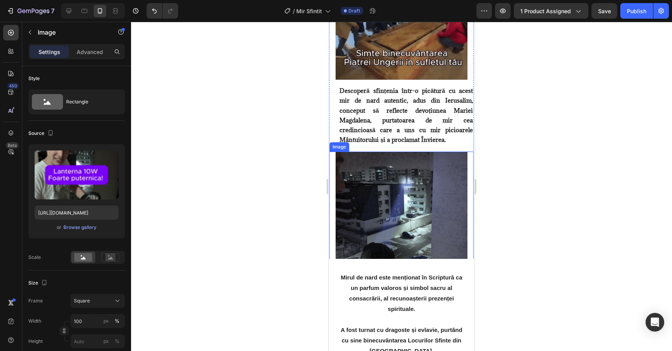
click at [413, 177] on img at bounding box center [401, 218] width 132 height 132
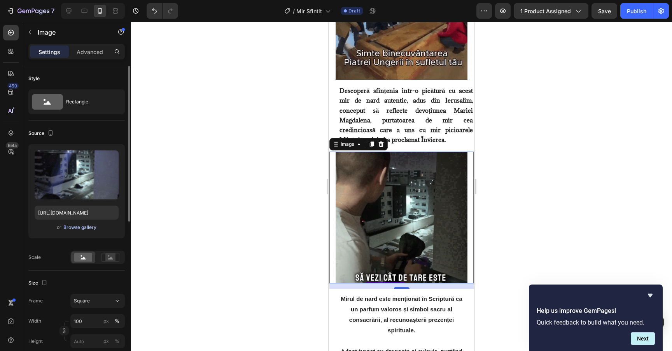
click at [72, 223] on button "Browse gallery" at bounding box center [80, 227] width 34 height 8
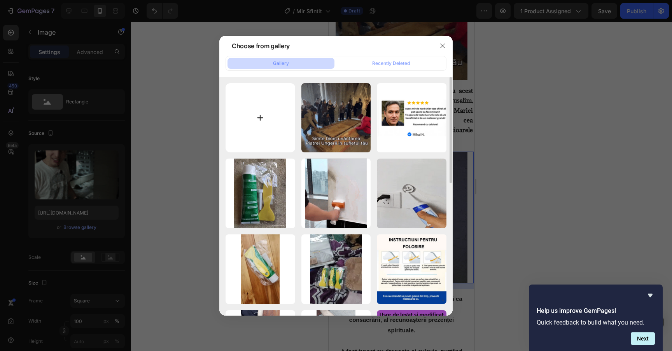
click at [284, 133] on input "file" at bounding box center [260, 118] width 70 height 70
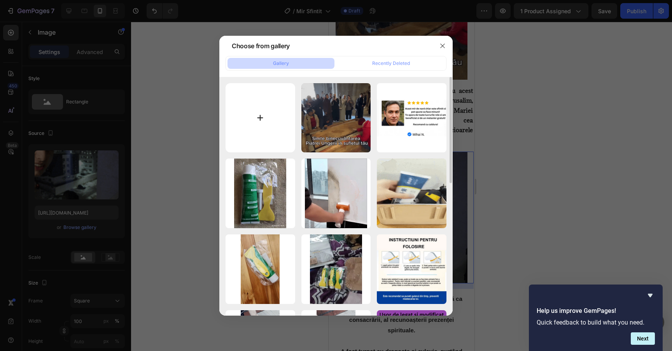
type input "C:\fakepath\494588388_1185127186262308_195427592782904520_n..1753042200666.publ…"
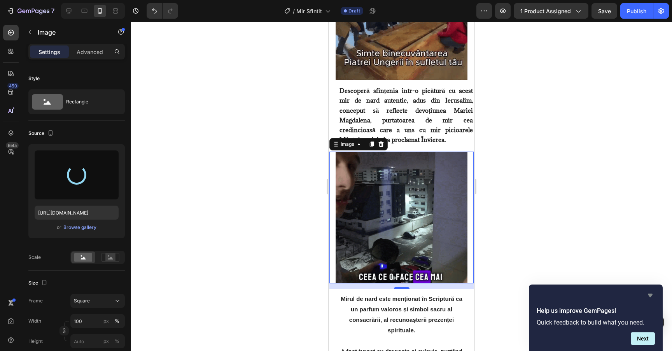
click at [648, 291] on icon "Hide survey" at bounding box center [649, 295] width 9 height 9
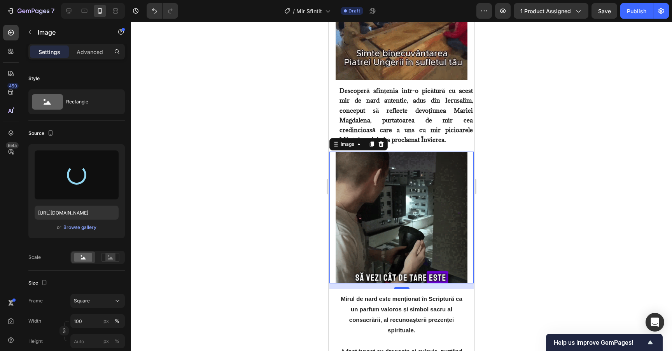
type input "[URL][DOMAIN_NAME]"
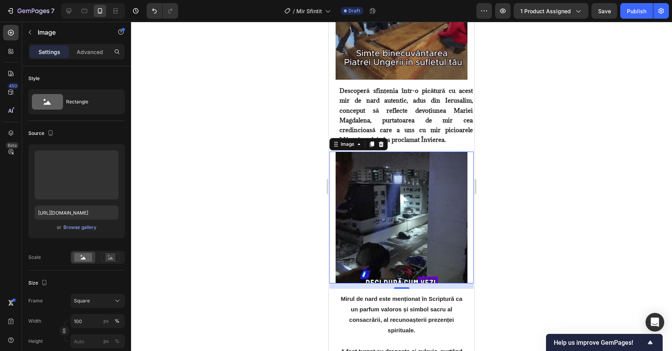
click at [564, 173] on div at bounding box center [401, 186] width 541 height 329
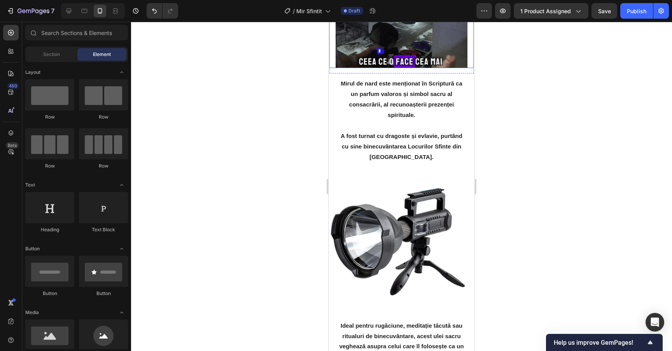
scroll to position [794, 0]
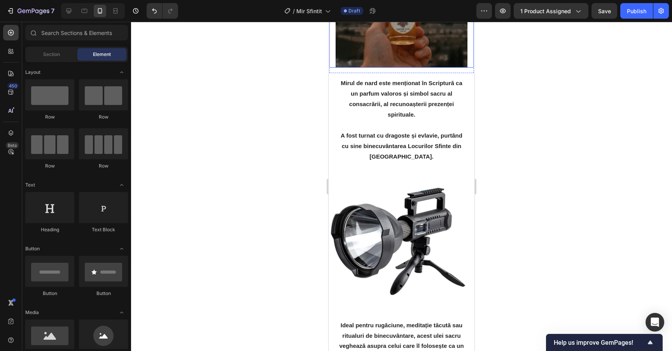
click at [414, 209] on img at bounding box center [401, 240] width 146 height 146
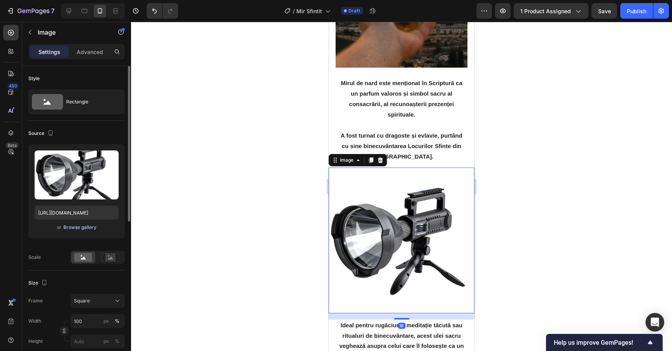
click at [80, 226] on div "Browse gallery" at bounding box center [79, 227] width 33 height 7
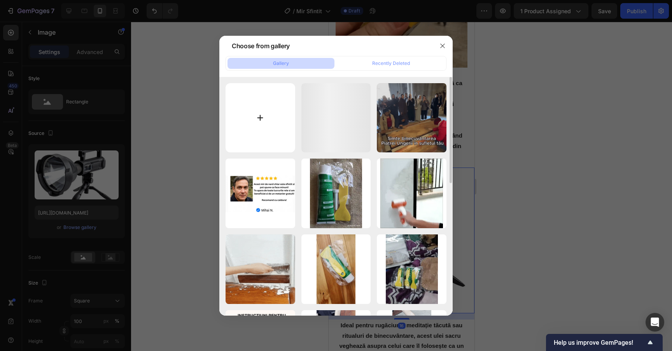
click at [247, 121] on input "file" at bounding box center [260, 118] width 70 height 70
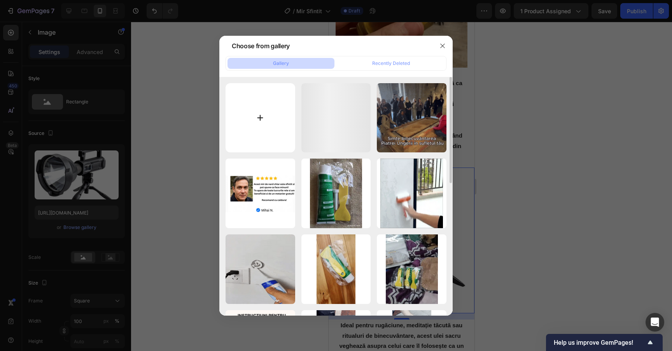
type input "C:\fakepath\494588388_1185127186262308_195427592782904520_n..1753042200666.publ…"
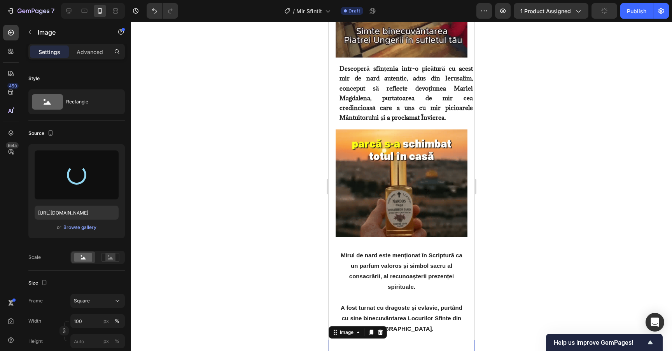
scroll to position [598, 0]
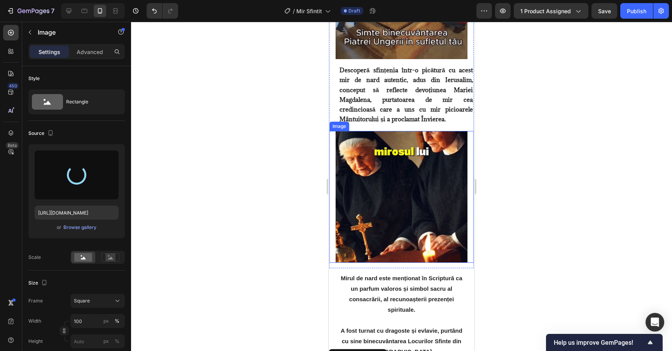
type input "[URL][DOMAIN_NAME]"
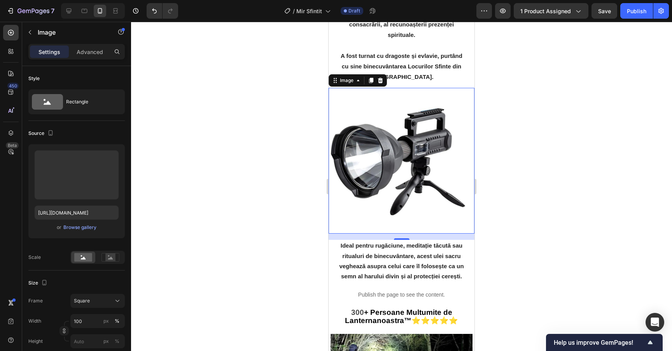
scroll to position [852, 0]
click at [549, 126] on div at bounding box center [401, 186] width 541 height 329
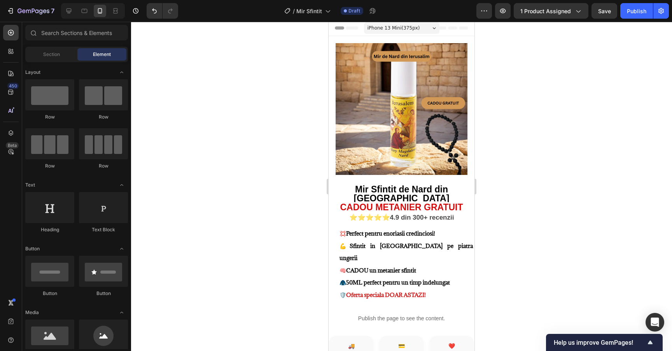
scroll to position [0, 0]
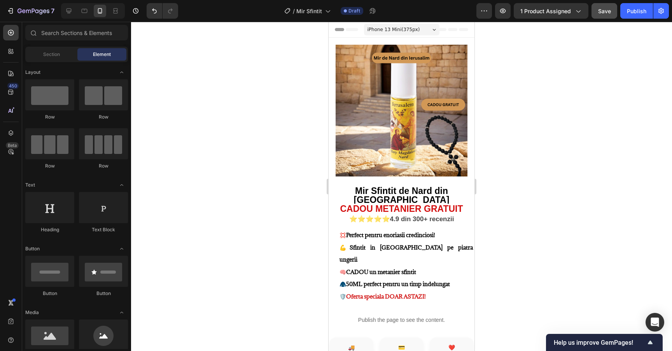
click at [599, 9] on span "Save" at bounding box center [604, 11] width 13 height 7
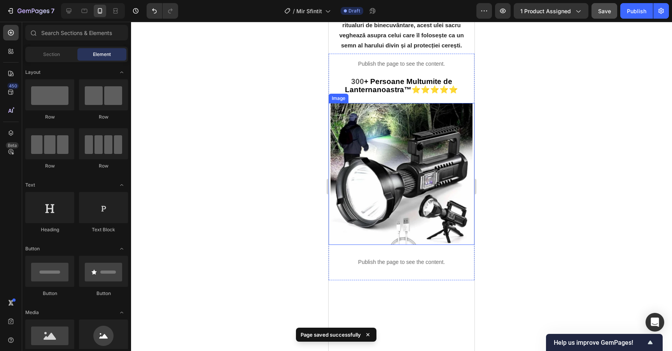
scroll to position [1084, 0]
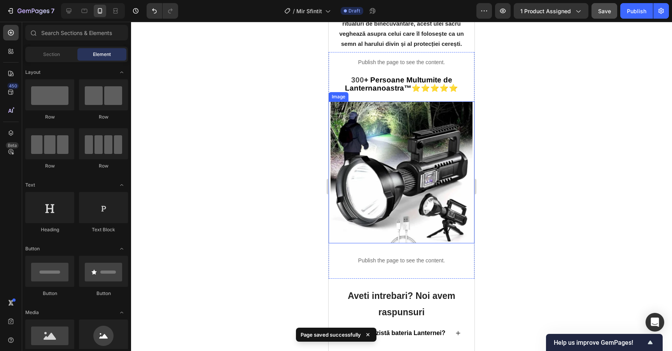
click at [413, 181] on img at bounding box center [401, 172] width 142 height 142
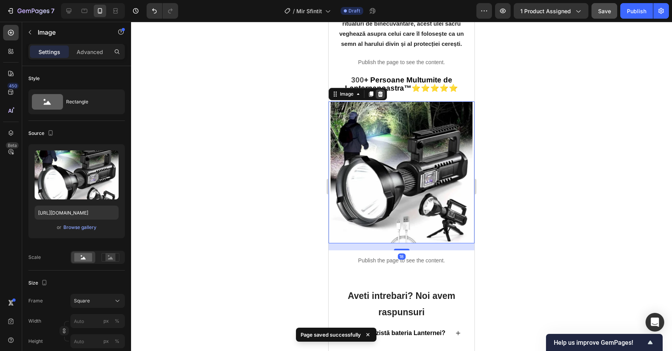
click at [379, 94] on icon at bounding box center [380, 93] width 5 height 5
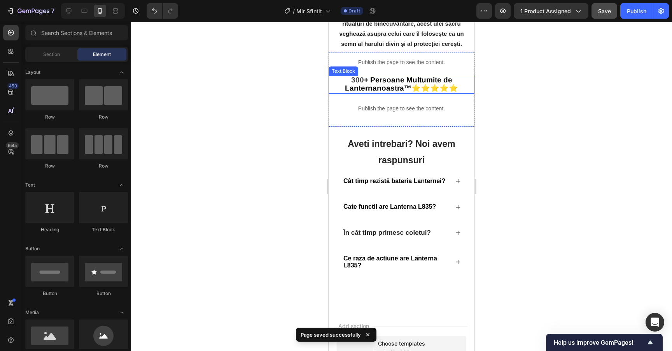
click at [373, 87] on strong "+ Persoane Multumite de Lanterna" at bounding box center [398, 84] width 107 height 16
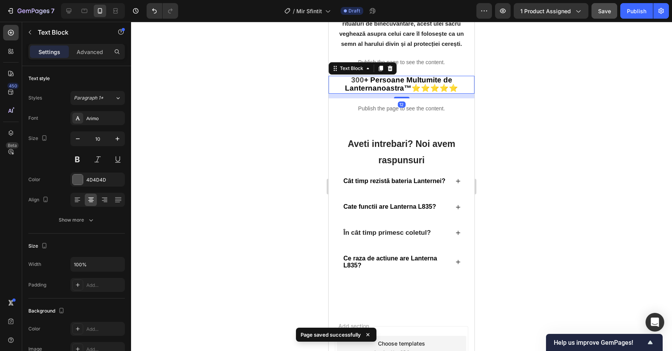
click at [375, 87] on strong "+ Persoane Multumite de Lanterna" at bounding box center [398, 84] width 107 height 16
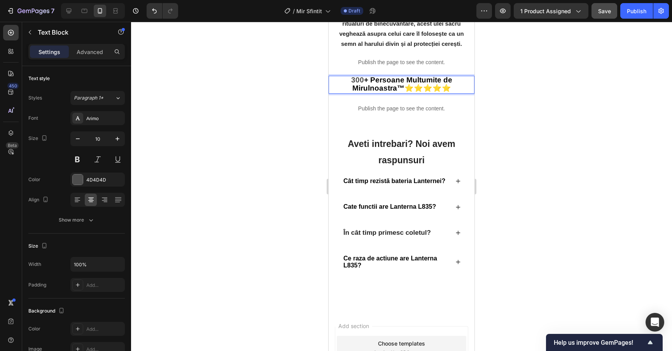
click at [390, 87] on strong "noastra" at bounding box center [383, 88] width 27 height 8
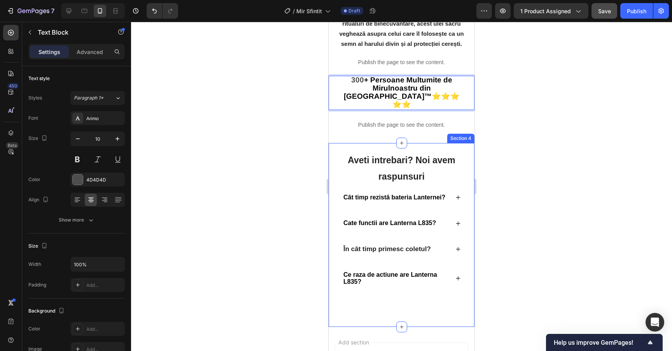
click at [548, 150] on div at bounding box center [401, 186] width 541 height 329
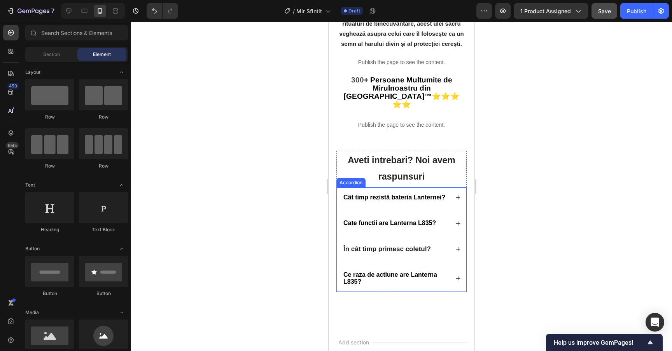
click at [404, 194] on strong "Cât timp rezistă bateria Lanternei?" at bounding box center [394, 197] width 102 height 7
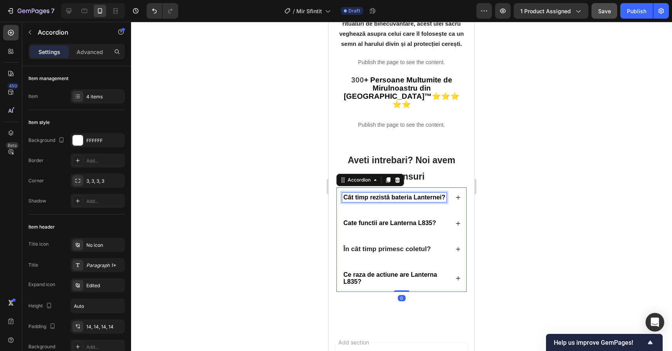
click at [441, 194] on strong "Cât timp rezistă bateria Lanternei?" at bounding box center [394, 197] width 102 height 7
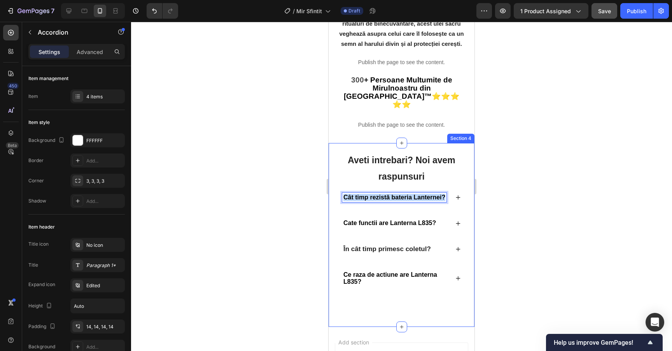
drag, startPoint x: 443, startPoint y: 178, endPoint x: 332, endPoint y: 177, distance: 111.2
click at [332, 177] on div "Aveti intrebari? Noi avem raspunsuri Heading Cât timp rezistă bateria Lanternei…" at bounding box center [401, 235] width 146 height 184
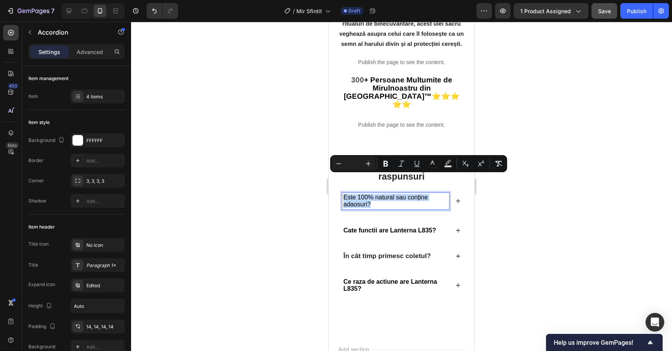
drag, startPoint x: 359, startPoint y: 187, endPoint x: 342, endPoint y: 177, distance: 18.8
click at [342, 193] on div "Este 100% natural sau conține adaosuri?" at bounding box center [395, 201] width 107 height 16
click at [386, 162] on icon "Editor contextual toolbar" at bounding box center [386, 164] width 8 height 8
click at [461, 187] on div "Este 100% natural sau conține adaosuri?" at bounding box center [401, 200] width 129 height 27
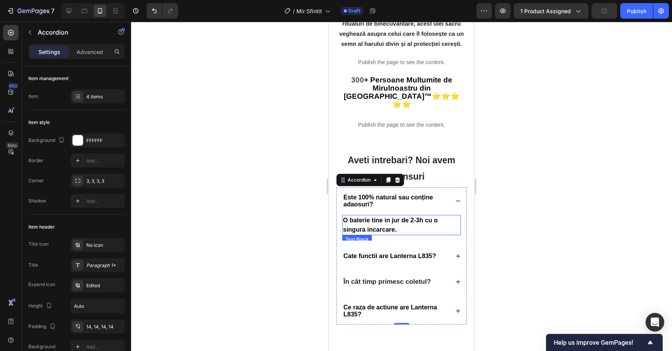
click at [411, 216] on p "O baterie tine in jur de 2-3h cu o singura incarcare." at bounding box center [401, 225] width 117 height 19
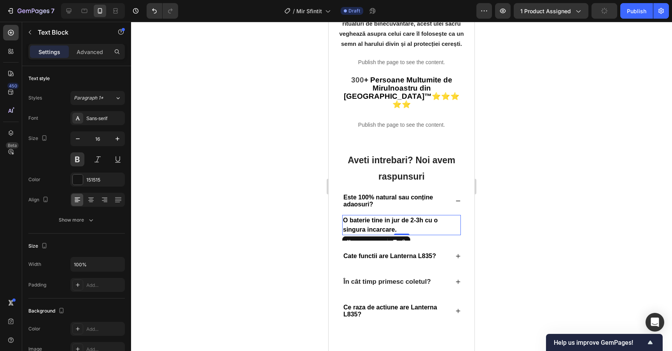
click at [417, 216] on p "O baterie tine in jur de 2-3h cu o singura incarcare." at bounding box center [401, 225] width 117 height 19
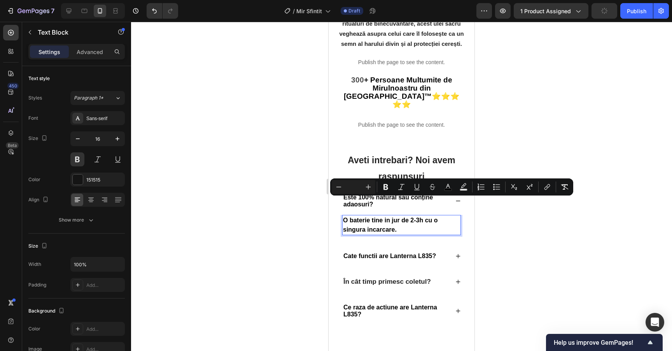
drag, startPoint x: 422, startPoint y: 211, endPoint x: 344, endPoint y: 201, distance: 78.0
click at [344, 216] on p "O baterie tine in jur de 2-3h cu o singura incarcare." at bounding box center [401, 225] width 117 height 19
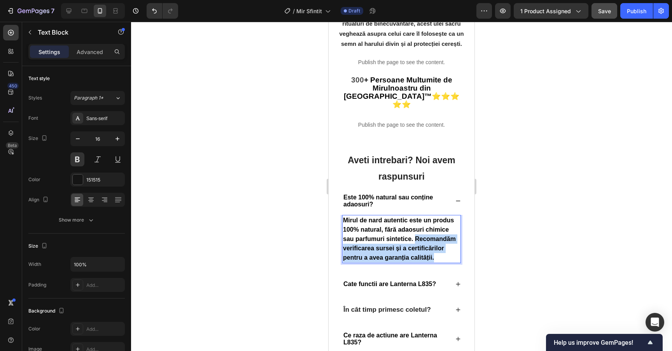
drag, startPoint x: 415, startPoint y: 218, endPoint x: 447, endPoint y: 244, distance: 41.5
click at [447, 244] on div "Mirul de nard autentic este un produs 100% natural, fără adaosuri chimice sau p…" at bounding box center [401, 239] width 119 height 48
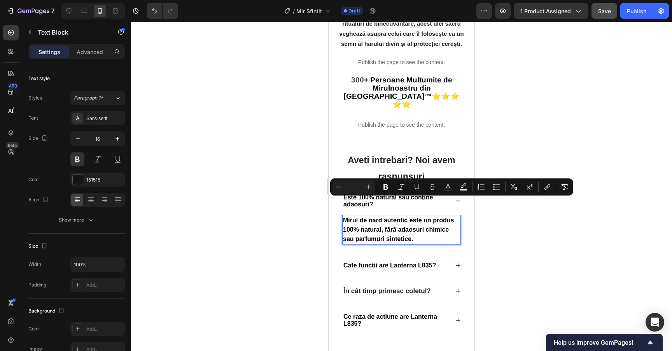
drag, startPoint x: 426, startPoint y: 219, endPoint x: 342, endPoint y: 204, distance: 84.8
click at [342, 215] on div "Mirul de nard autentic este un produs 100% natural, fără adaosuri chimice sau p…" at bounding box center [401, 230] width 119 height 30
click at [387, 190] on icon "Editor contextual toolbar" at bounding box center [386, 187] width 8 height 8
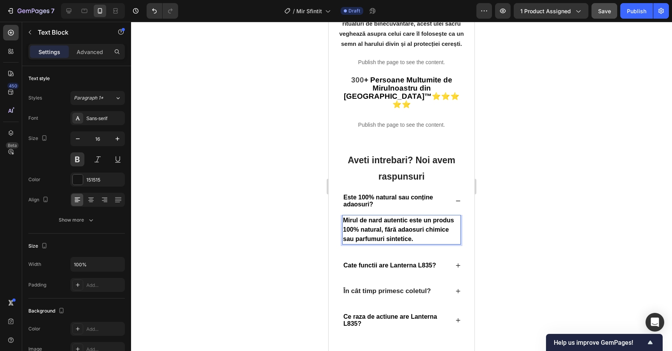
click at [415, 217] on strong "Mirul de nard autentic este un produs 100% natural, fără adaosuri chimice sau p…" at bounding box center [398, 229] width 111 height 25
drag, startPoint x: 416, startPoint y: 221, endPoint x: 343, endPoint y: 202, distance: 75.9
click at [343, 216] on p "Mirul de nard autentic este un produs 100% natural, fără adaosuri chimice sau p…" at bounding box center [401, 230] width 117 height 28
click at [459, 187] on div "Este 100% natural sau conține adaosuri?" at bounding box center [401, 200] width 129 height 27
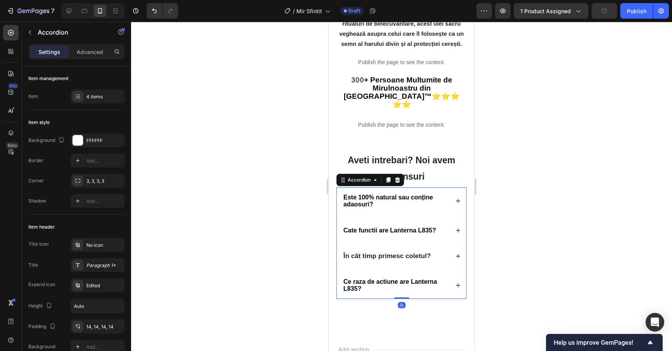
click at [457, 220] on div "Cate functii are Lanterna L835?" at bounding box center [401, 230] width 129 height 20
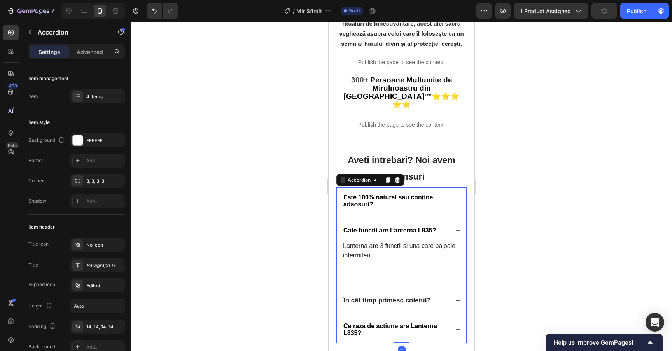
click at [437, 226] on div "Cate functii are Lanterna L835?" at bounding box center [395, 230] width 107 height 9
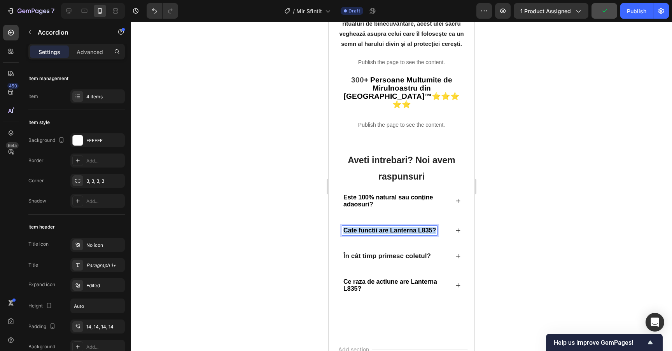
drag, startPoint x: 434, startPoint y: 213, endPoint x: 337, endPoint y: 213, distance: 97.2
click at [337, 220] on div "Cate functii are Lanterna L835?" at bounding box center [401, 230] width 129 height 20
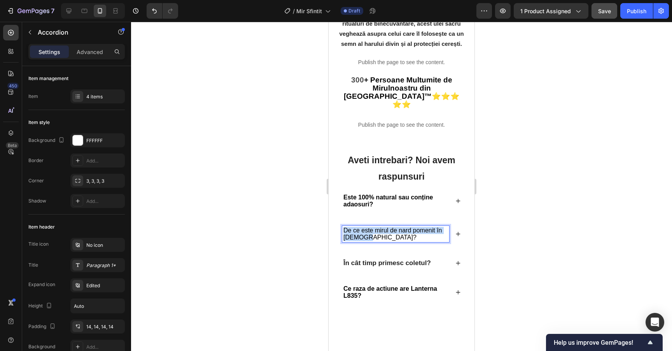
drag, startPoint x: 398, startPoint y: 223, endPoint x: 345, endPoint y: 213, distance: 53.7
click at [345, 227] on p "De ce este mirul de nard pomenit în [DEMOGRAPHIC_DATA]?" at bounding box center [395, 234] width 105 height 14
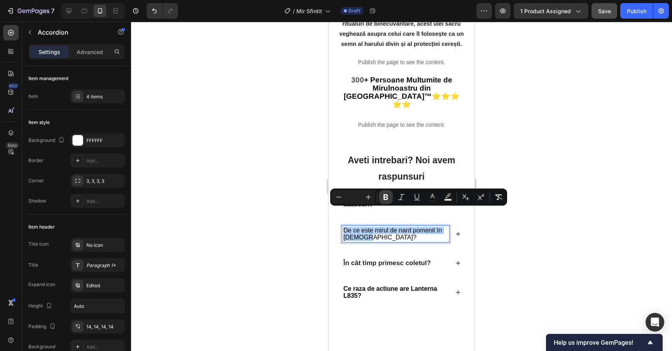
click at [386, 199] on icon "Editor contextual toolbar" at bounding box center [385, 197] width 5 height 6
click at [460, 221] on div "De ce este mirul de nard pomenit în [DEMOGRAPHIC_DATA]?" at bounding box center [401, 233] width 129 height 27
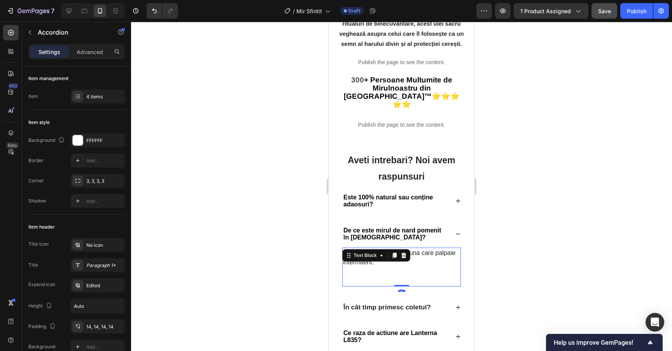
click at [384, 248] on div "Lanterna are 3 functii si una care palpaie intermitent. Text Block 0" at bounding box center [401, 267] width 119 height 39
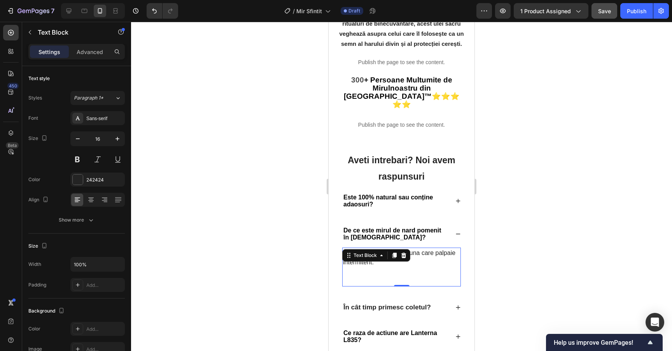
click at [427, 267] on p at bounding box center [401, 271] width 117 height 9
click at [427, 248] on p "Lanterna are 3 functii si una care palpaie intermitent." at bounding box center [401, 257] width 117 height 19
drag, startPoint x: 432, startPoint y: 248, endPoint x: 343, endPoint y: 236, distance: 89.8
click at [343, 248] on p "Lanterna are 3 functii si una care palpaie intermitent." at bounding box center [401, 257] width 117 height 19
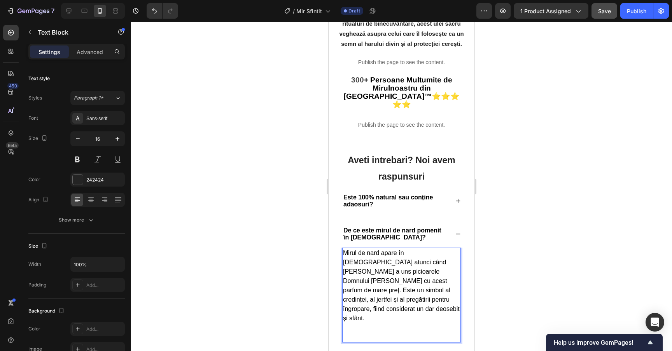
click at [442, 253] on span "Mirul de nard apare în [DEMOGRAPHIC_DATA] atunci când [PERSON_NAME] a uns picio…" at bounding box center [401, 286] width 117 height 72
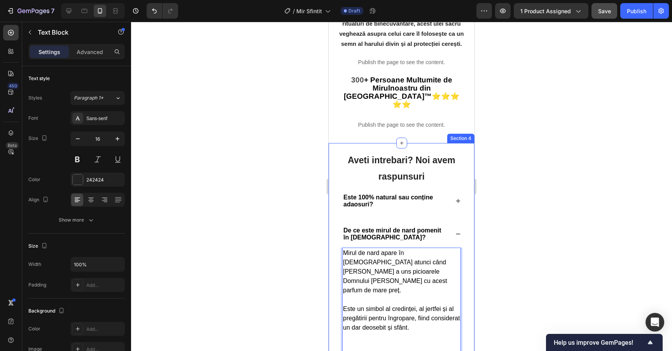
click at [496, 251] on div at bounding box center [401, 186] width 541 height 329
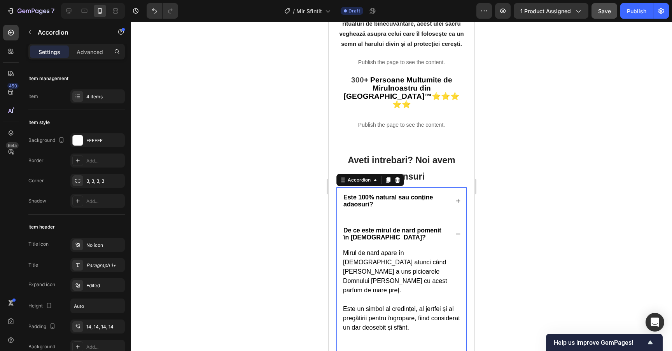
click at [457, 234] on icon at bounding box center [458, 234] width 4 height 0
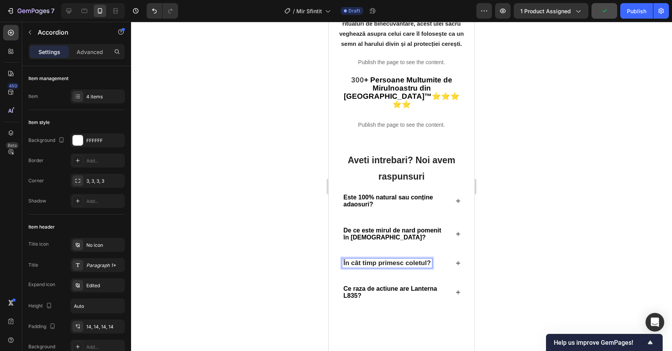
click at [429, 259] on strong "În cât timp primesc coletul?" at bounding box center [386, 262] width 87 height 7
drag, startPoint x: 429, startPoint y: 246, endPoint x: 341, endPoint y: 246, distance: 88.2
click at [341, 253] on div "În cât timp primesc coletul?" at bounding box center [401, 263] width 129 height 20
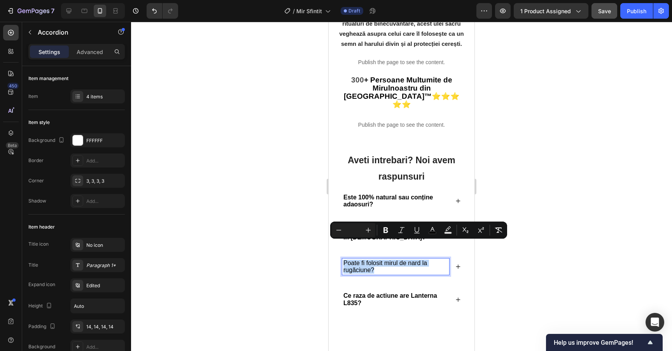
drag, startPoint x: 393, startPoint y: 250, endPoint x: 342, endPoint y: 245, distance: 51.2
click at [342, 258] on div "Poate fi folosit mirul de nard la rugăciune?" at bounding box center [395, 266] width 107 height 16
click at [384, 233] on icon "Editor contextual toolbar" at bounding box center [385, 230] width 5 height 6
click at [231, 257] on div at bounding box center [401, 186] width 541 height 329
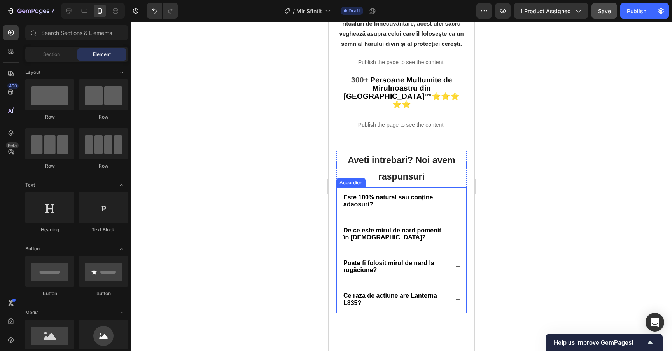
click at [459, 264] on icon at bounding box center [457, 266] width 5 height 5
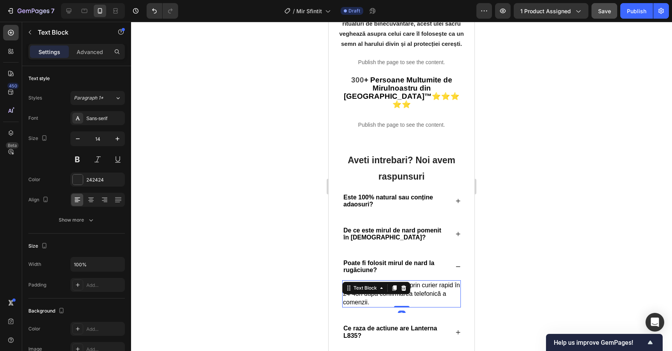
click at [387, 284] on p "Coletele sunt expediate prin curier rapid în 24-48h după confirmarea telefonică…" at bounding box center [401, 294] width 117 height 26
click at [396, 284] on p "Coletele sunt expediate prin curier rapid în 24-48h după confirmarea telefonică…" at bounding box center [401, 294] width 117 height 26
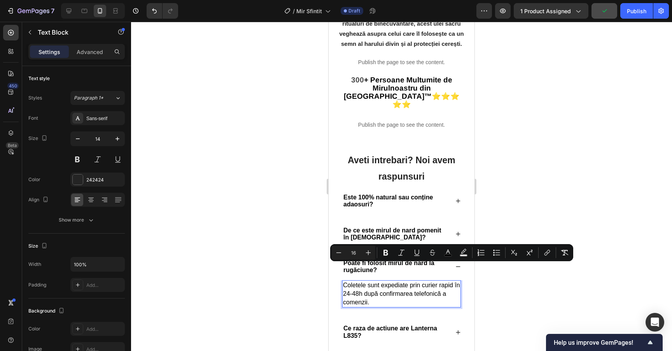
drag, startPoint x: 387, startPoint y: 284, endPoint x: 344, endPoint y: 266, distance: 47.4
click at [344, 281] on p "Coletele sunt expediate prin curier rapid în 24-48h după confirmarea telefonică…" at bounding box center [401, 294] width 117 height 26
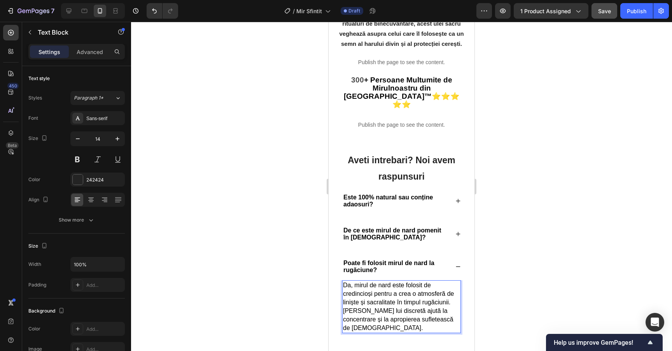
click at [453, 285] on p "Da, mirul de nard este folosit de credincioși pentru a crea o atmosferă de lini…" at bounding box center [401, 306] width 117 height 51
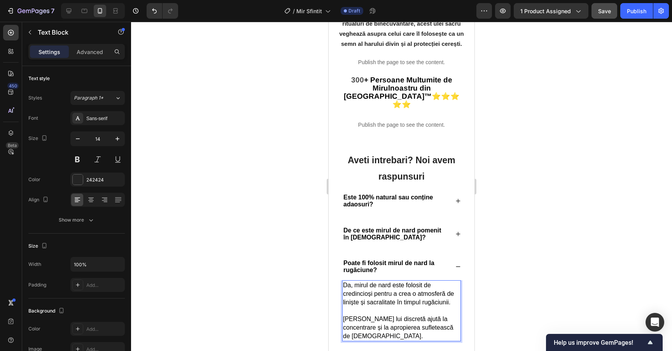
click at [436, 316] on p "[PERSON_NAME] lui discretă ajută la concentrare și la apropierea sufletească de…" at bounding box center [401, 328] width 117 height 26
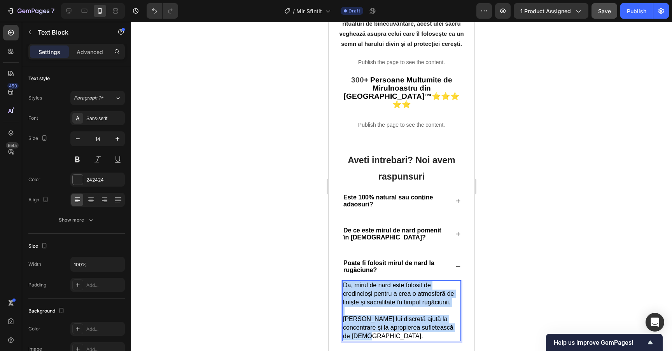
drag, startPoint x: 443, startPoint y: 316, endPoint x: 344, endPoint y: 265, distance: 111.1
click at [344, 280] on div "Da, mirul de nard este folosit de credincioși pentru a crea o atmosferă de lini…" at bounding box center [401, 310] width 119 height 61
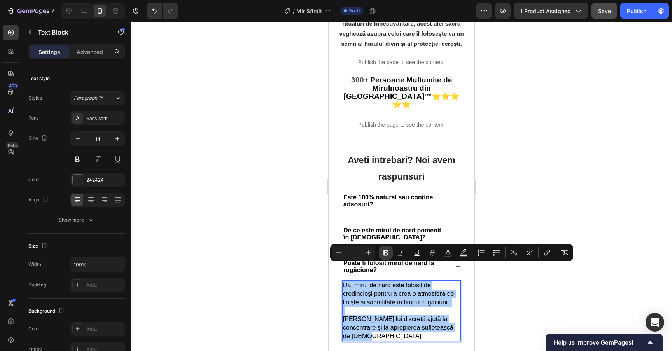
drag, startPoint x: 384, startPoint y: 254, endPoint x: 88, endPoint y: 212, distance: 299.0
click at [384, 254] on icon "Editor contextual toolbar" at bounding box center [385, 253] width 5 height 6
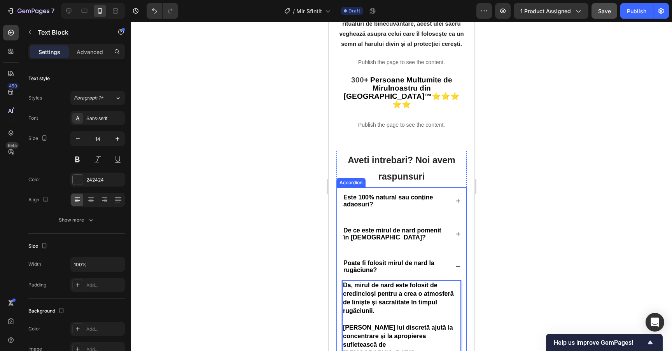
click at [463, 220] on div "De ce este mirul de nard pomenit în [DEMOGRAPHIC_DATA]?" at bounding box center [401, 233] width 129 height 27
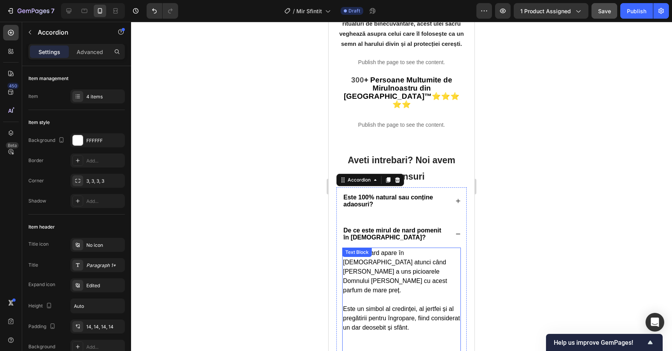
click at [416, 304] on p "Este un simbol al credinței, al jertfei și al pregătirii pentru îngropare, fiin…" at bounding box center [401, 318] width 117 height 28
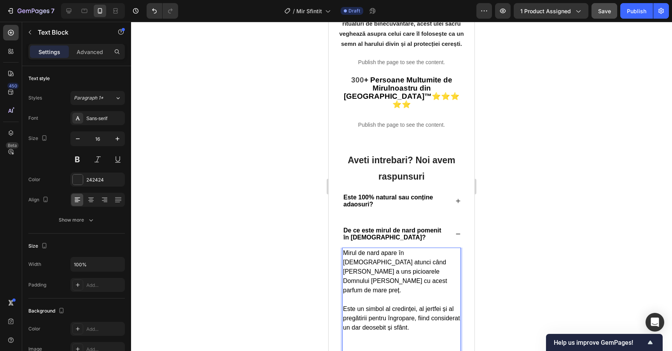
click at [417, 304] on p "Este un simbol al credinței, al jertfei și al pregătirii pentru îngropare, fiin…" at bounding box center [401, 318] width 117 height 28
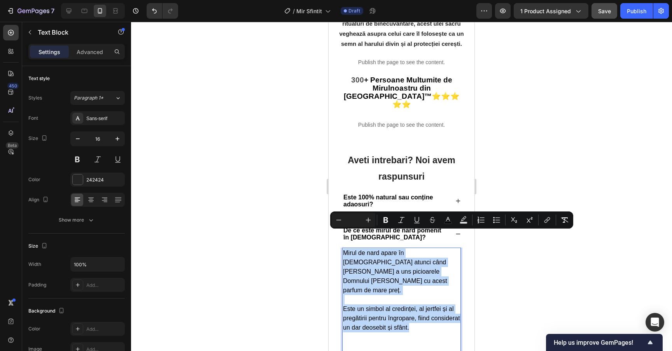
drag, startPoint x: 427, startPoint y: 291, endPoint x: 343, endPoint y: 236, distance: 100.7
click at [343, 248] on div "Mirul de nard apare în [DEMOGRAPHIC_DATA] atunci când [PERSON_NAME] a uns picio…" at bounding box center [401, 300] width 119 height 104
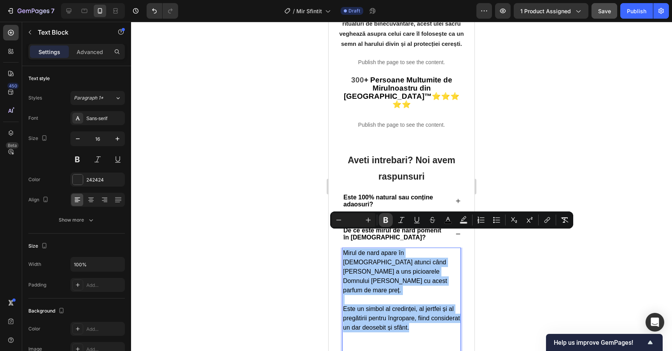
click at [380, 218] on button "Bold" at bounding box center [386, 220] width 14 height 14
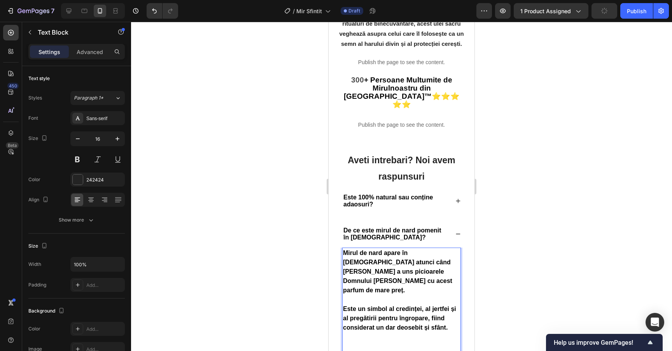
click at [274, 222] on div at bounding box center [401, 186] width 541 height 329
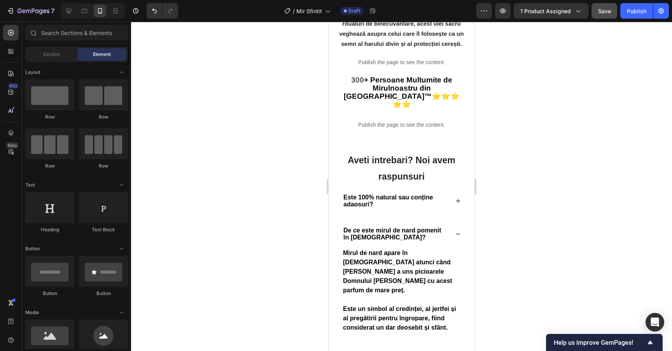
click at [605, 15] on button "Save" at bounding box center [604, 11] width 26 height 16
click at [436, 220] on div "De ce este mirul de nard pomenit în [DEMOGRAPHIC_DATA]?" at bounding box center [401, 233] width 129 height 27
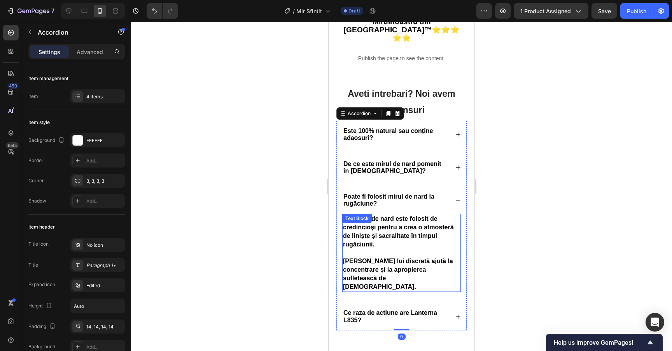
scroll to position [1150, 0]
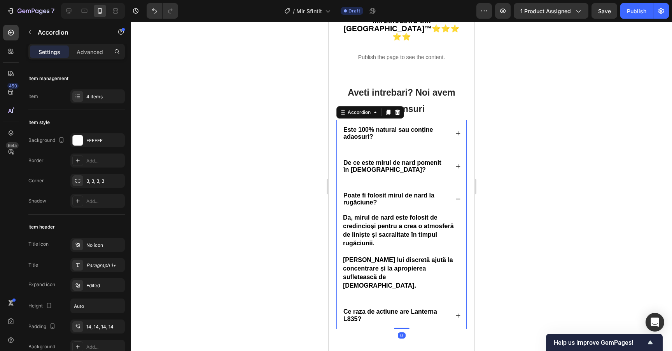
click at [457, 187] on div "Poate fi folosit mirul de nard la rugăciune?" at bounding box center [401, 198] width 129 height 27
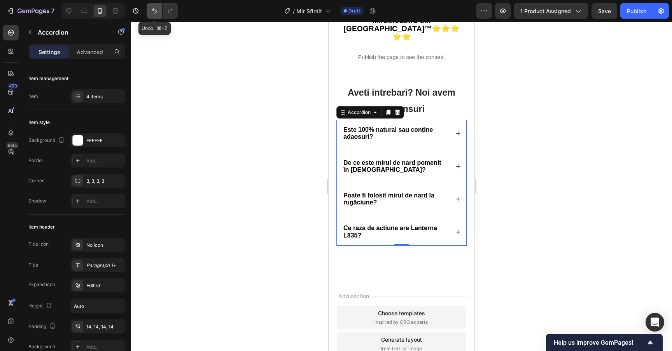
click at [151, 16] on button "Undo/Redo" at bounding box center [155, 11] width 16 height 16
click at [152, 15] on button "Undo/Redo" at bounding box center [155, 11] width 16 height 16
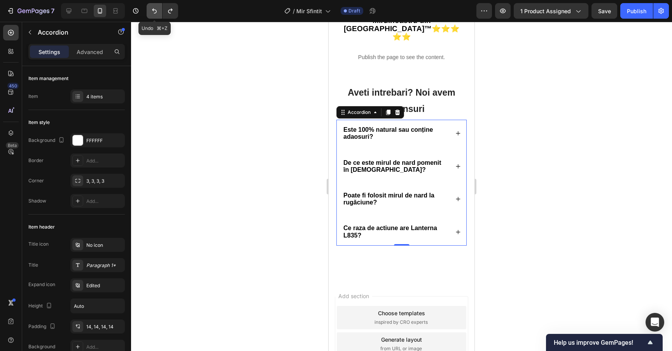
click at [152, 15] on button "Undo/Redo" at bounding box center [155, 11] width 16 height 16
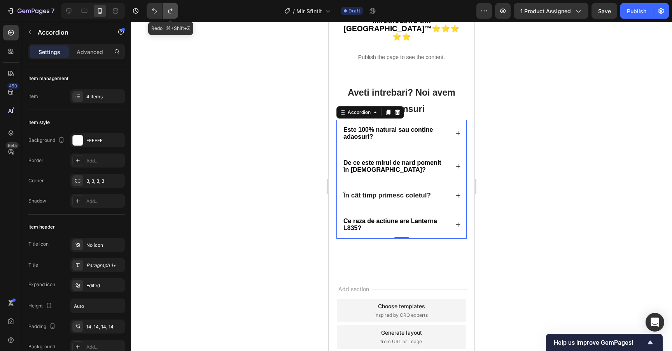
click at [175, 8] on button "Undo/Redo" at bounding box center [170, 11] width 16 height 16
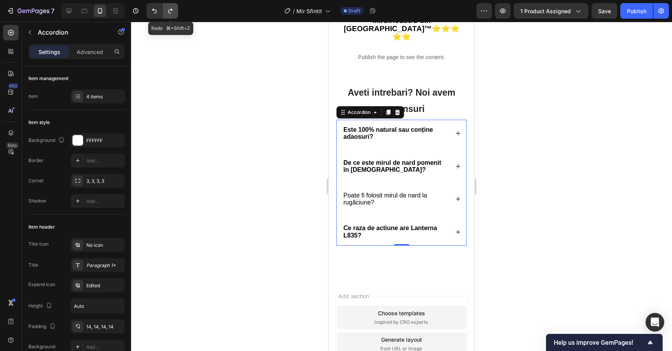
click at [173, 8] on icon "Undo/Redo" at bounding box center [170, 11] width 8 height 8
click at [157, 9] on icon "Undo/Redo" at bounding box center [154, 11] width 8 height 8
click at [456, 187] on div "Poate fi folosit mirul de nard la rugăciune?" at bounding box center [401, 198] width 129 height 27
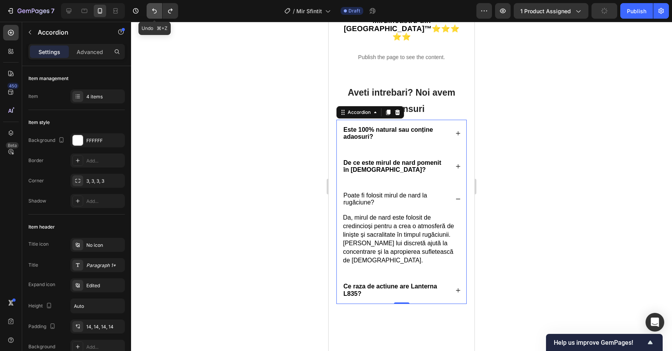
click at [153, 9] on icon "Undo/Redo" at bounding box center [154, 11] width 8 height 8
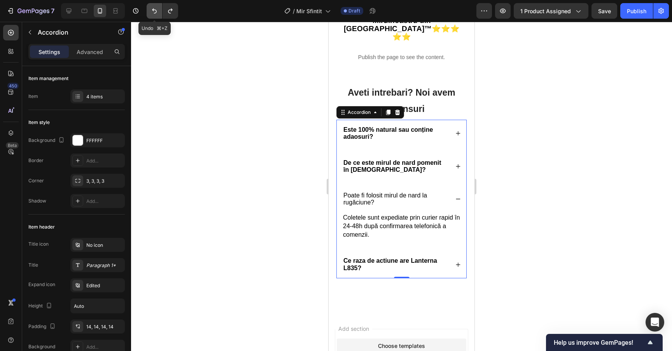
click at [153, 9] on icon "Undo/Redo" at bounding box center [154, 11] width 8 height 8
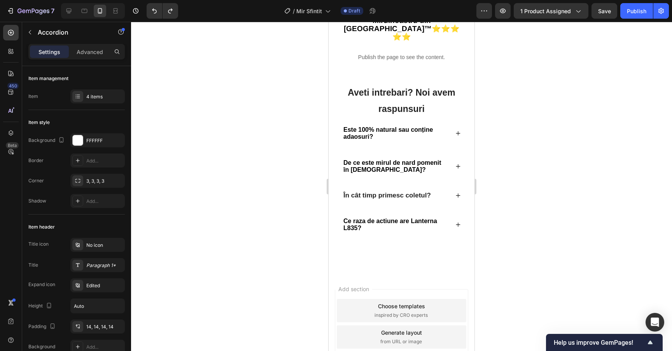
click at [445, 185] on div "În cât timp primesc coletul?" at bounding box center [401, 195] width 129 height 20
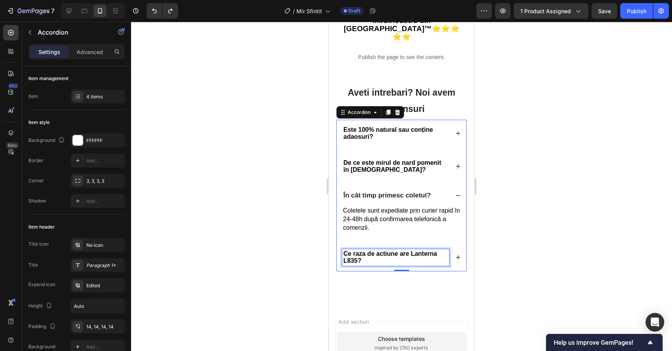
click at [405, 250] on strong "Ce raza de actiune are Lanterna L835?" at bounding box center [390, 257] width 94 height 14
click at [374, 250] on div "Ce raza de actiune are Lanterna L835?" at bounding box center [395, 257] width 107 height 16
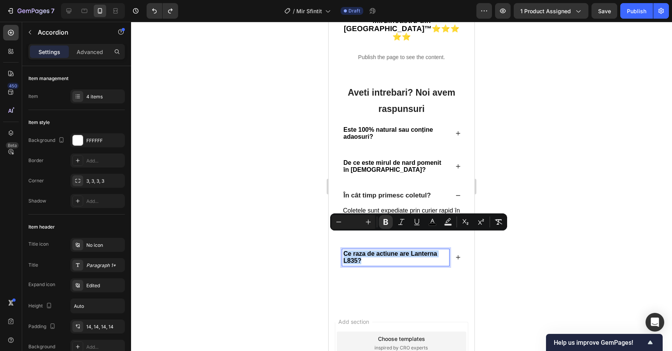
drag, startPoint x: 365, startPoint y: 244, endPoint x: 325, endPoint y: 237, distance: 40.6
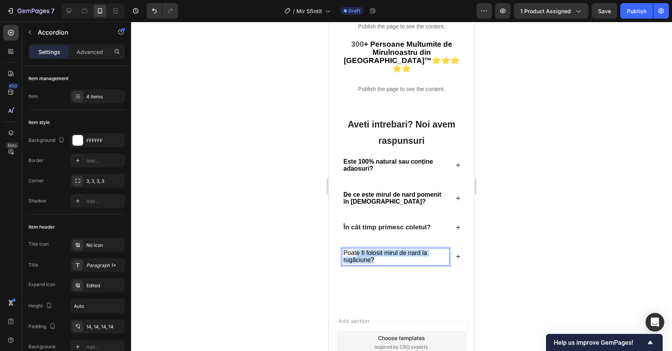
scroll to position [1118, 0]
drag, startPoint x: 421, startPoint y: 243, endPoint x: 342, endPoint y: 237, distance: 79.6
click at [342, 249] on div "Poate fi folosit mirul de nard la rugăciune?" at bounding box center [395, 257] width 107 height 16
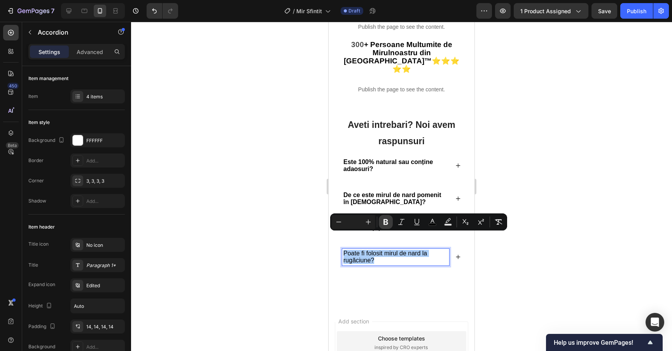
click at [384, 221] on icon "Editor contextual toolbar" at bounding box center [385, 222] width 5 height 6
click at [455, 244] on div "Poate fi folosit mirul de nard la rugăciune?" at bounding box center [401, 256] width 129 height 27
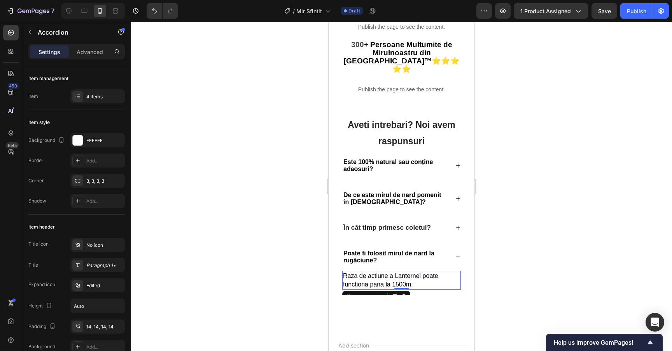
click at [417, 272] on p "Raza de actiune a Lanternei poate functiona pana la 1500m." at bounding box center [401, 280] width 117 height 17
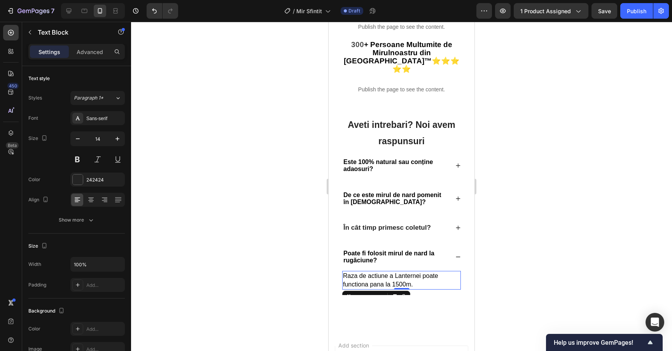
click at [422, 272] on p "Raza de actiune a Lanternei poate functiona pana la 1500m." at bounding box center [401, 280] width 117 height 17
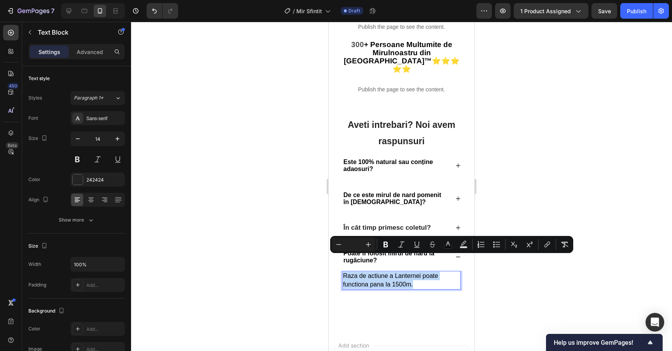
drag, startPoint x: 428, startPoint y: 265, endPoint x: 343, endPoint y: 259, distance: 85.7
click at [343, 272] on p "Raza de actiune a Lanternei poate functiona pana la 1500m." at bounding box center [401, 280] width 117 height 17
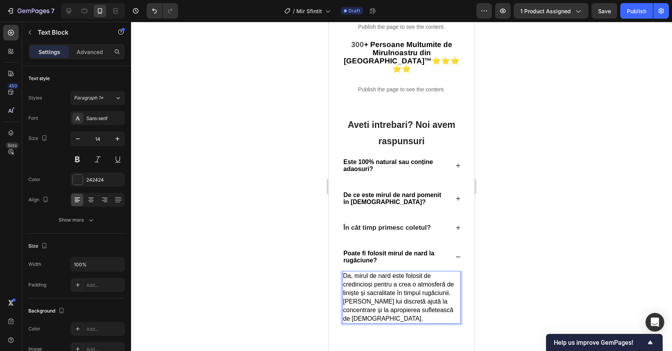
click at [452, 276] on p "Da, mirul de nard este folosit de credincioși pentru a crea o atmosferă de lini…" at bounding box center [401, 297] width 117 height 51
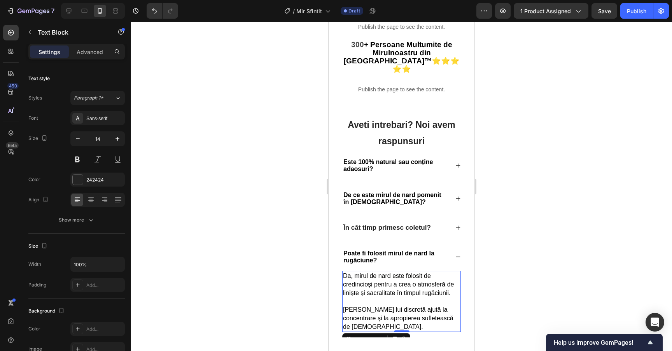
click at [513, 248] on div at bounding box center [401, 186] width 541 height 329
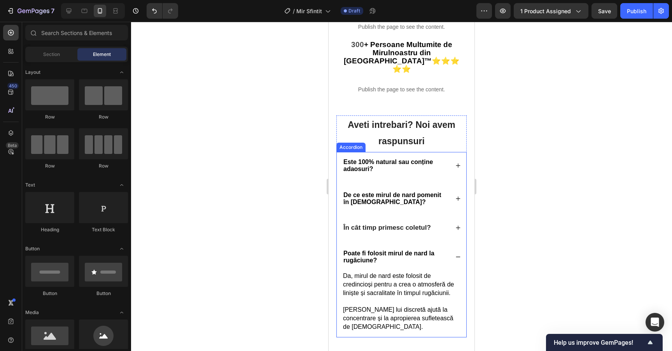
click at [455, 254] on icon at bounding box center [457, 256] width 5 height 5
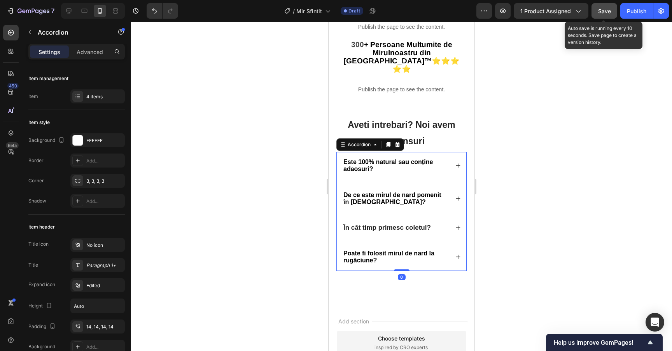
click at [596, 7] on button "Save" at bounding box center [604, 11] width 26 height 16
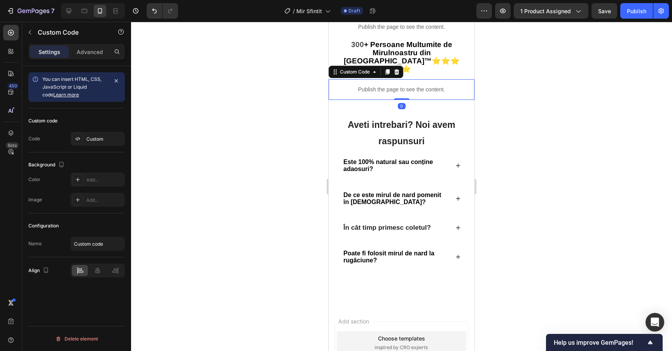
click at [400, 79] on div "Publish the page to see the content." at bounding box center [401, 89] width 146 height 21
click at [103, 137] on div "Custom" at bounding box center [104, 139] width 37 height 7
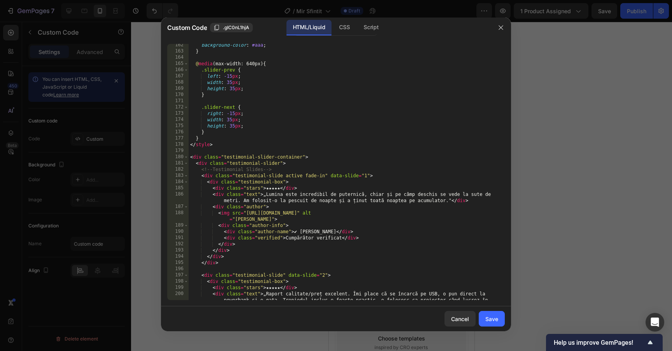
scroll to position [1006, 0]
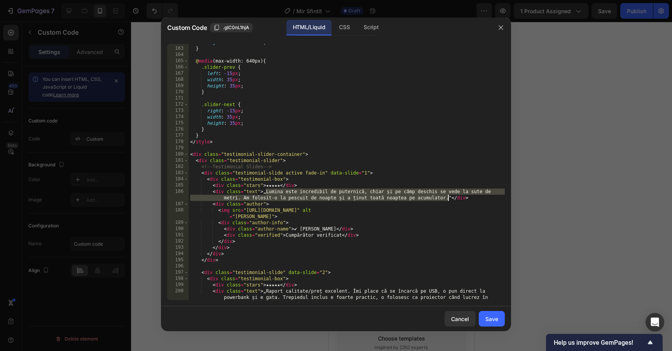
drag, startPoint x: 266, startPoint y: 191, endPoint x: 447, endPoint y: 198, distance: 181.6
click at [447, 198] on div "background-color : #aaa ; } @ media (max-width: 640px) { .slider-prev { left : …" at bounding box center [346, 179] width 316 height 281
paste textarea "Un dar binecuvântat! Mireasma mirului de nard aduce liniște și pace sufletului …"
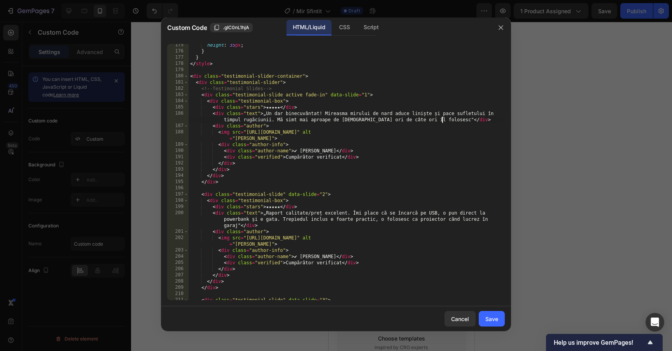
scroll to position [1091, 0]
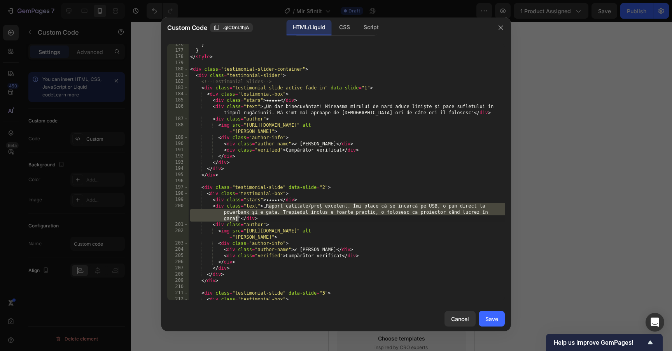
drag, startPoint x: 267, startPoint y: 206, endPoint x: 237, endPoint y: 219, distance: 32.6
click at [237, 219] on div "} } </ style > < div class = "testimonial-slider-container" > < div class = "te…" at bounding box center [346, 175] width 316 height 269
paste textarea "Am cumpărat mirul ca să îl ofer părintelui din parohia mea. A fost primit cu mu…"
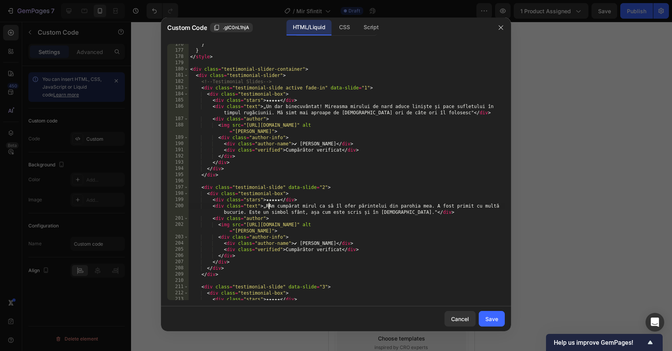
click at [267, 206] on div "} } </ style > < div class = "testimonial-slider-container" > < div class = "te…" at bounding box center [346, 178] width 316 height 275
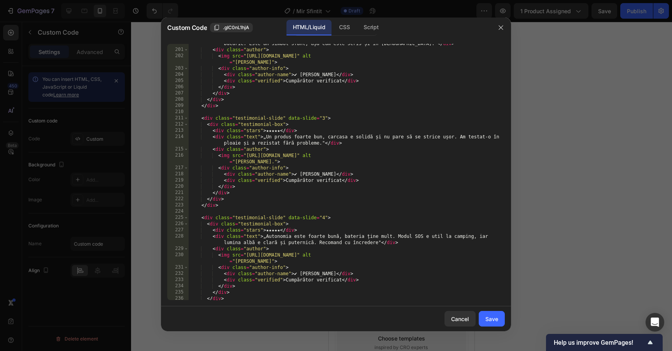
scroll to position [1264, 0]
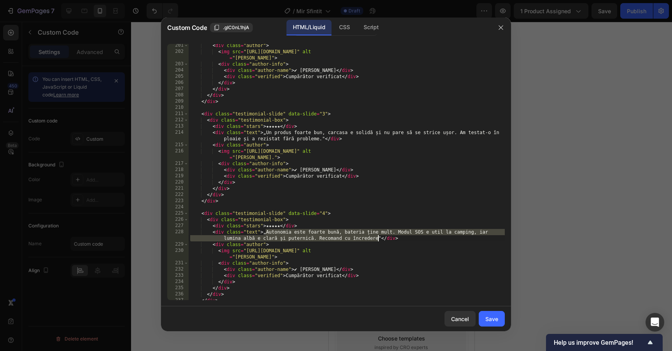
drag, startPoint x: 266, startPoint y: 231, endPoint x: 377, endPoint y: 239, distance: 111.0
click at [377, 239] on div "< div class = "author" > < img src = "[URL][DOMAIN_NAME]" alt = "[PERSON_NAME]"…" at bounding box center [346, 176] width 316 height 269
paste textarea "Parfumul lui este unic, discret și înălțător. Îl folosesc atunci când citesc Ps…"
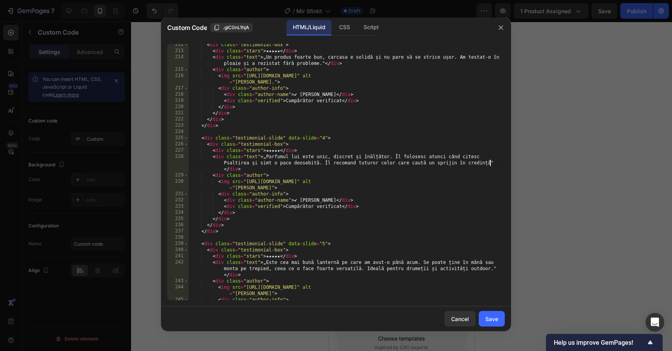
scroll to position [1354, 0]
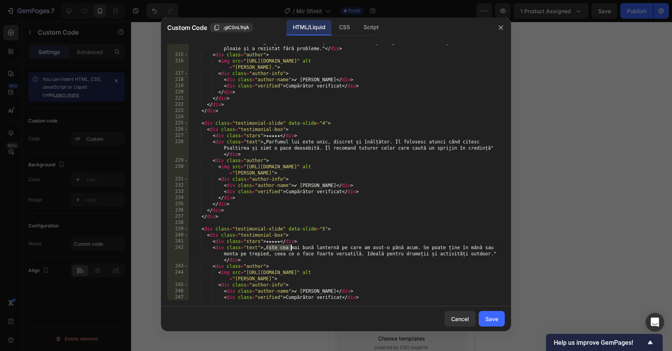
drag, startPoint x: 268, startPoint y: 247, endPoint x: 296, endPoint y: 247, distance: 28.0
click at [296, 247] on div "< div class = "text" > „Un produs foarte bun, carcasa e solidă și nu pare să se…" at bounding box center [346, 176] width 316 height 275
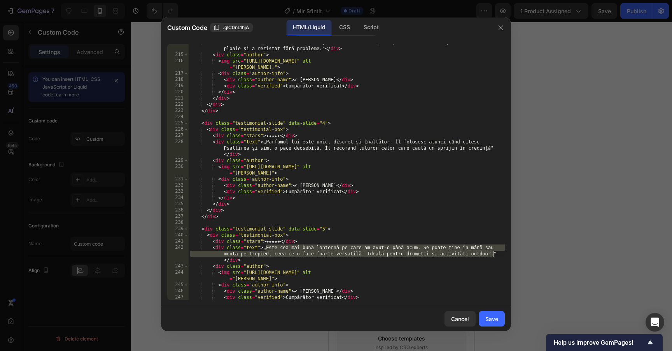
drag, startPoint x: 266, startPoint y: 247, endPoint x: 491, endPoint y: 254, distance: 225.1
click at [491, 254] on div "< div class = "text" > „Un produs foarte bun, carcasa e solidă și nu pare să se…" at bounding box center [346, 176] width 316 height 275
paste textarea "Pentru mine este mai mult decât un simplu ulei. Este un semn de credință și de …"
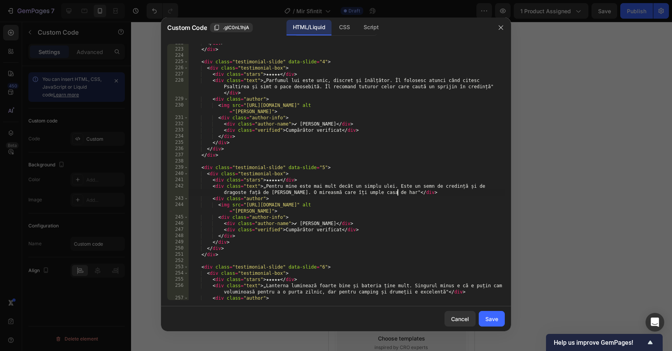
scroll to position [1415, 0]
drag, startPoint x: 267, startPoint y: 184, endPoint x: 321, endPoint y: 183, distance: 54.0
click at [321, 183] on div "</ div > </ div > < div class = "testimonial-slide" data-slide = "4" > < div cl…" at bounding box center [346, 177] width 316 height 275
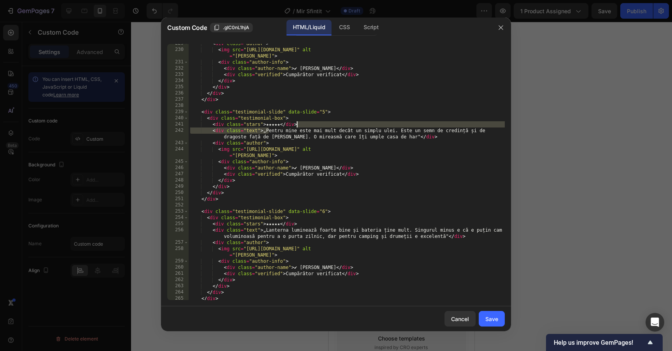
scroll to position [1471, 0]
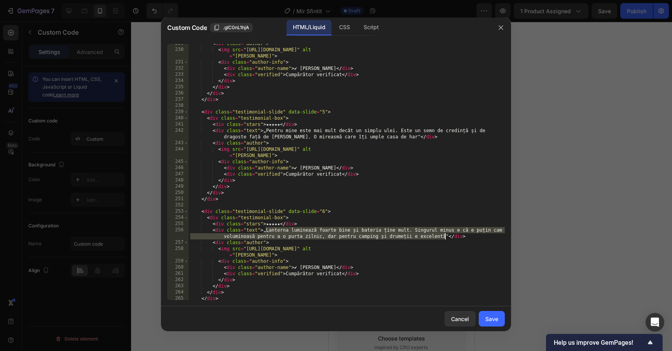
drag, startPoint x: 266, startPoint y: 231, endPoint x: 444, endPoint y: 237, distance: 178.1
click at [444, 237] on div "< div class = "author" > < img src = "[URL][DOMAIN_NAME]" alt = "[PERSON_NAME]"…" at bounding box center [346, 174] width 316 height 269
paste textarea "Am simțit căldură în suflet de la prima folosire. Este o mireasmă sfântă, care …"
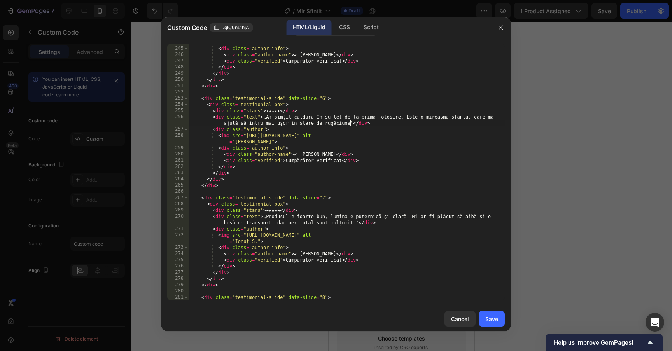
scroll to position [1584, 0]
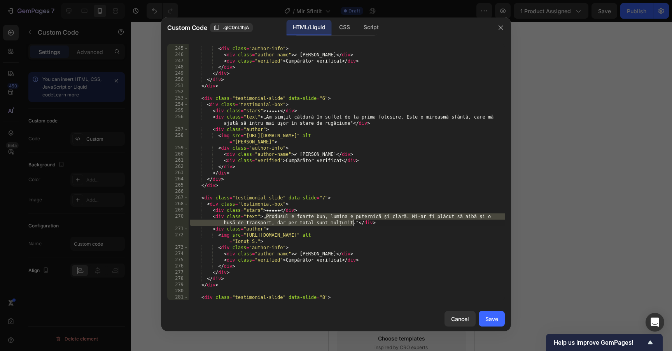
drag, startPoint x: 266, startPoint y: 216, endPoint x: 352, endPoint y: 223, distance: 86.1
click at [352, 223] on div "< img src = "[URL][DOMAIN_NAME]" alt = "[PERSON_NAME]" > < div class = "author-…" at bounding box center [346, 170] width 316 height 275
paste textarea "Folosesc mirul de nard la slujbele speciale din biserică. Are o simbolistică pu…"
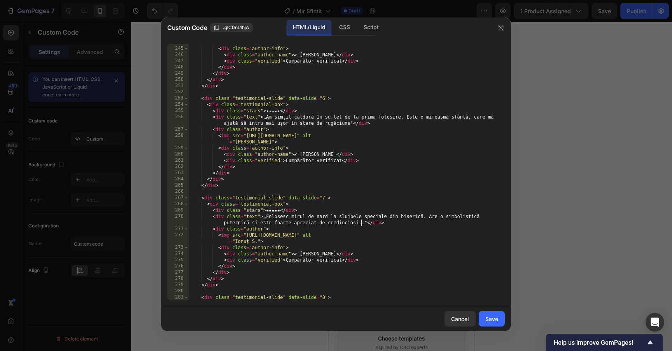
click at [352, 223] on div "< img src = "[URL][DOMAIN_NAME]" alt = "[PERSON_NAME]" > < div class = "author-…" at bounding box center [346, 170] width 316 height 275
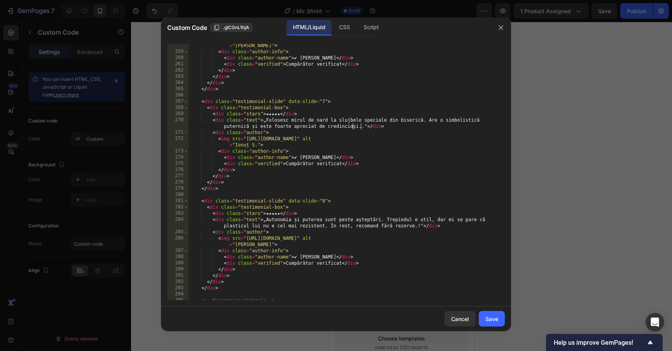
scroll to position [1695, 0]
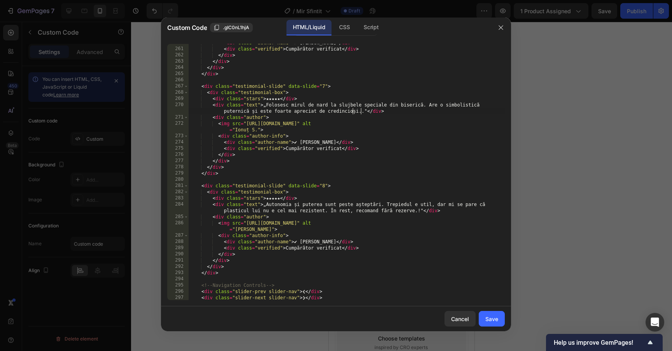
click at [251, 194] on div "< div class = "author-name" > ✔ [PERSON_NAME] </ div > < div class = "verified"…" at bounding box center [346, 174] width 316 height 269
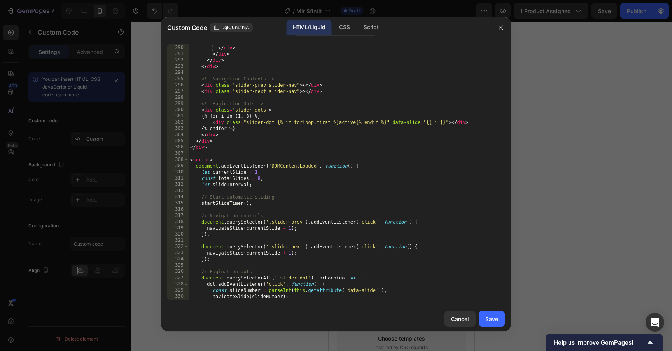
scroll to position [1827, 0]
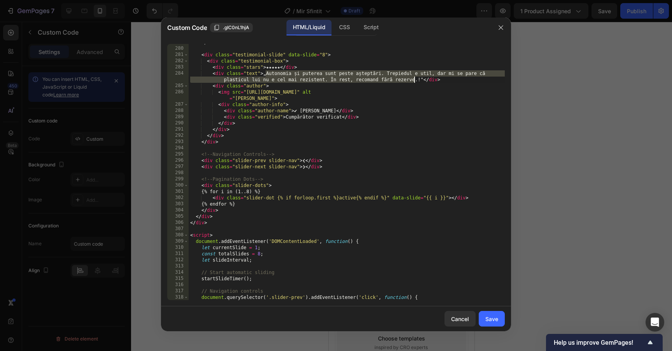
drag, startPoint x: 267, startPoint y: 74, endPoint x: 415, endPoint y: 79, distance: 148.2
click at [415, 79] on div "</ div > < div class = "testimonial-slide" data-slide = "8" > < div class = "te…" at bounding box center [346, 173] width 316 height 269
paste textarea "Îl folosesc în serile de rugăciune împreună cu familia. Întreaga casă se umple …"
type textarea "<div class="text">„Îl folosesc în serile de rugăciune împreună cu familia. Într…"
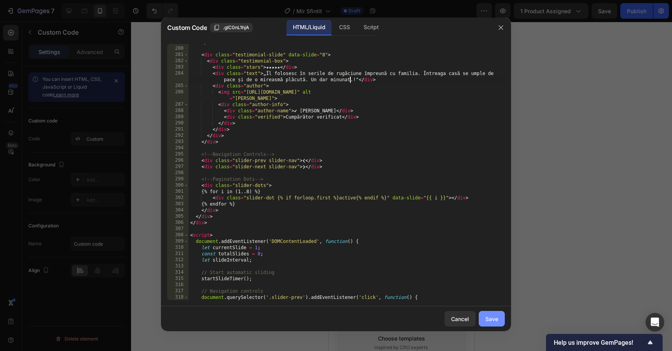
click at [493, 321] on div "Save" at bounding box center [491, 319] width 13 height 8
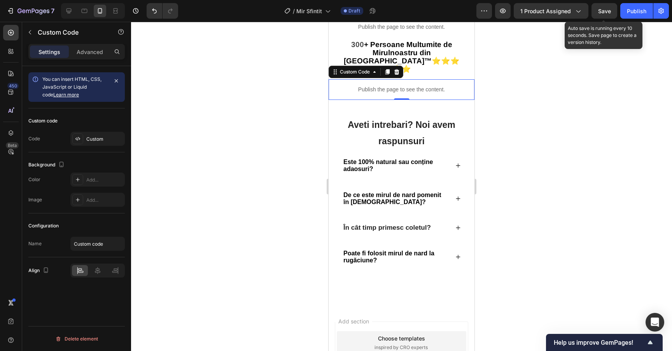
click at [605, 12] on span "Save" at bounding box center [604, 11] width 13 height 7
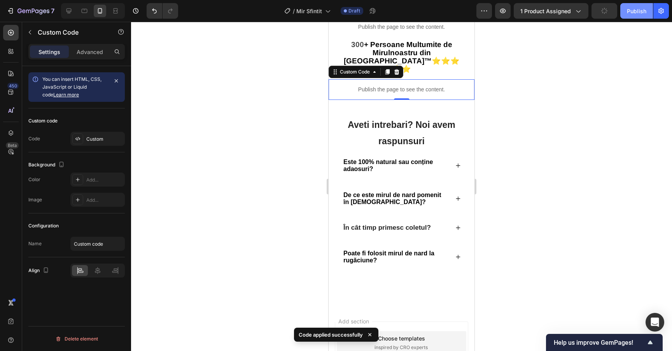
click at [636, 12] on div "Publish" at bounding box center [635, 11] width 19 height 8
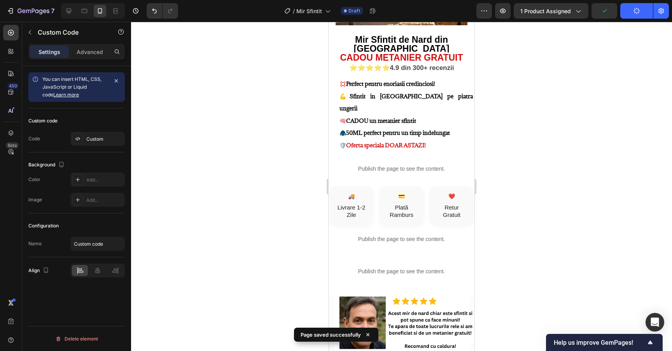
scroll to position [0, 0]
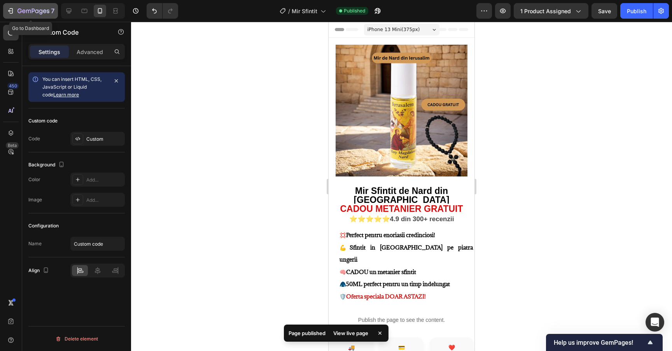
click at [32, 14] on icon "button" at bounding box center [33, 11] width 32 height 7
